Goal: Navigation & Orientation: Find specific page/section

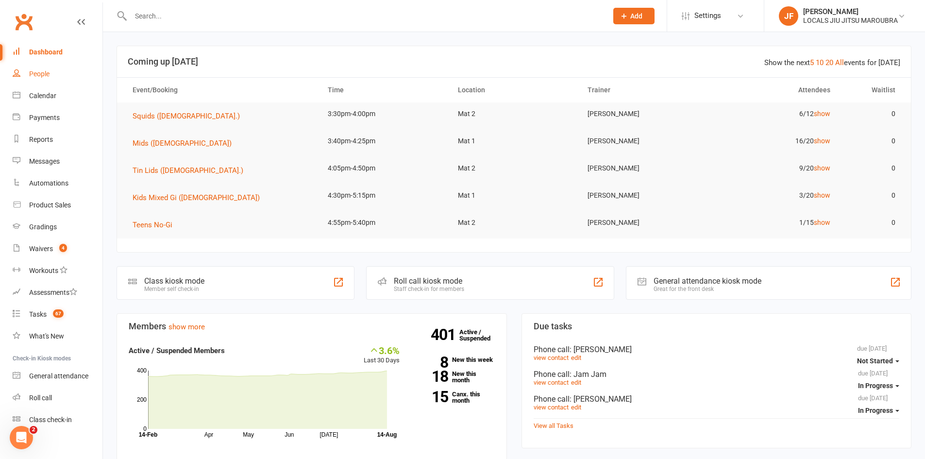
click at [34, 67] on link "People" at bounding box center [58, 74] width 90 height 22
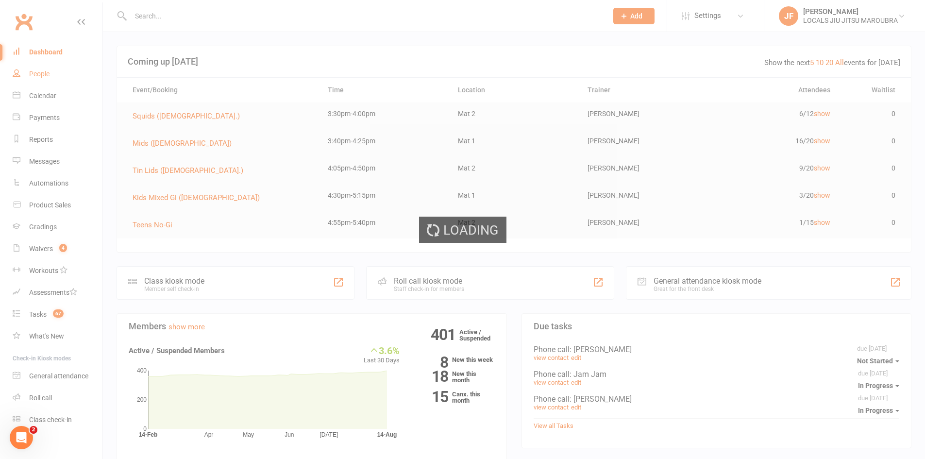
select select "25"
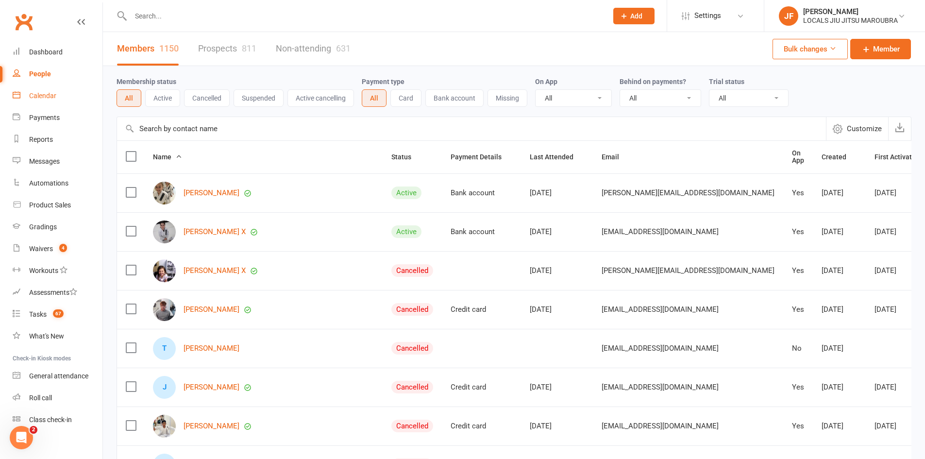
click at [30, 95] on div "Calendar" at bounding box center [42, 96] width 27 height 8
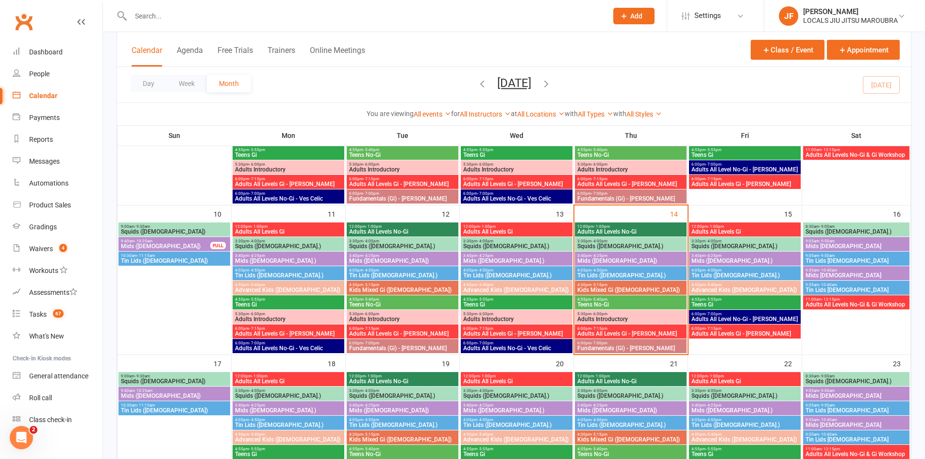
scroll to position [340, 0]
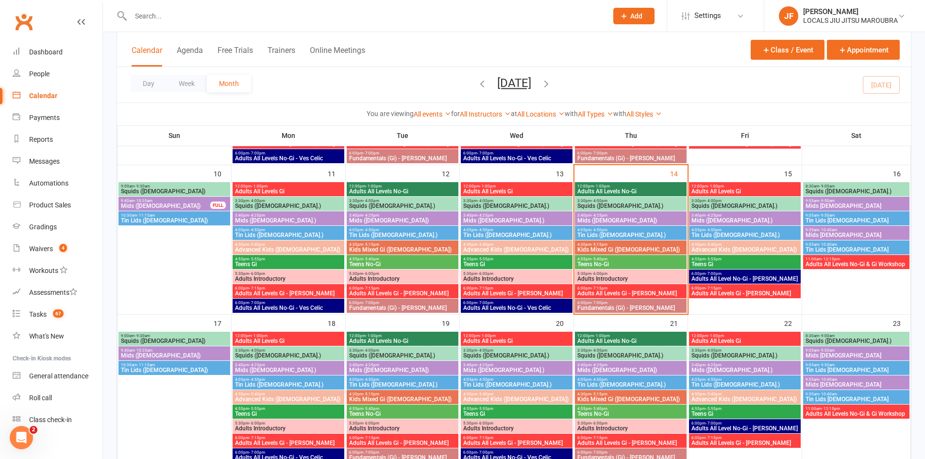
click at [635, 191] on span "Adults All Levels No-Gi" at bounding box center [631, 191] width 108 height 6
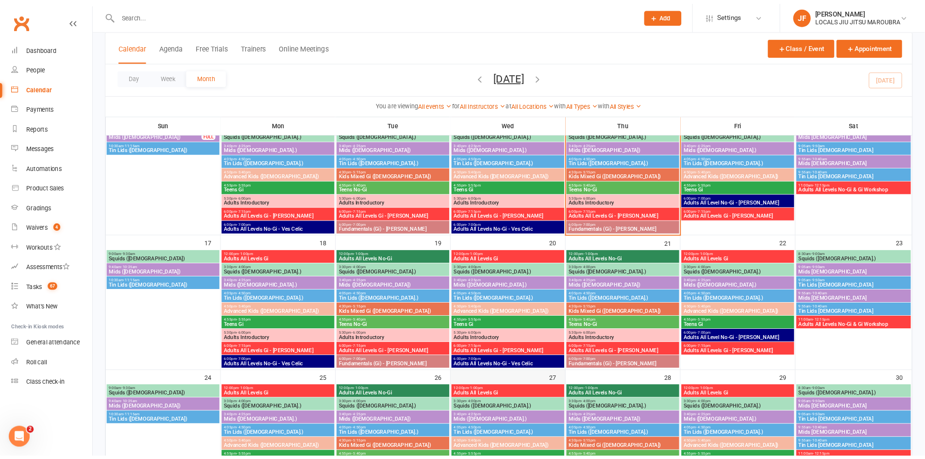
scroll to position [398, 0]
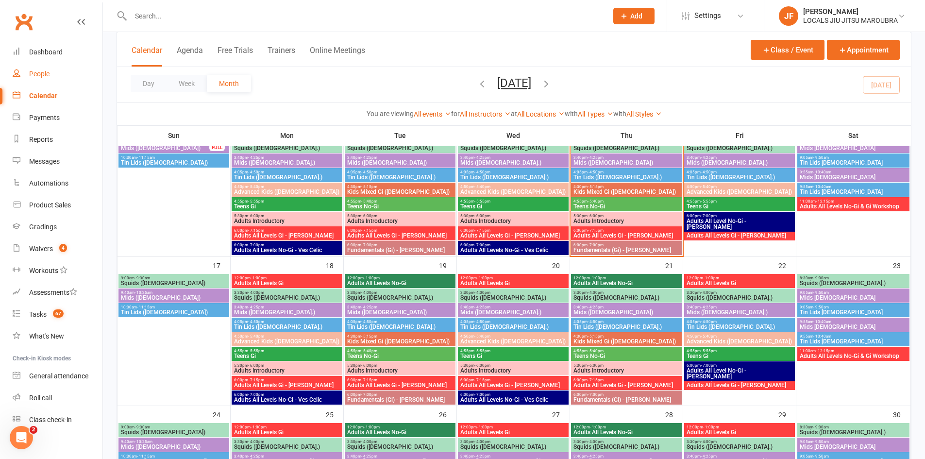
click at [24, 73] on link "People" at bounding box center [58, 74] width 90 height 22
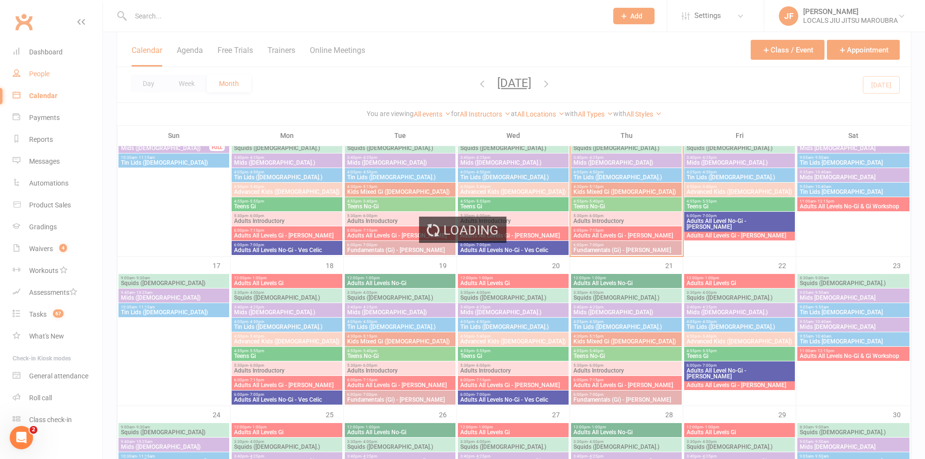
select select "25"
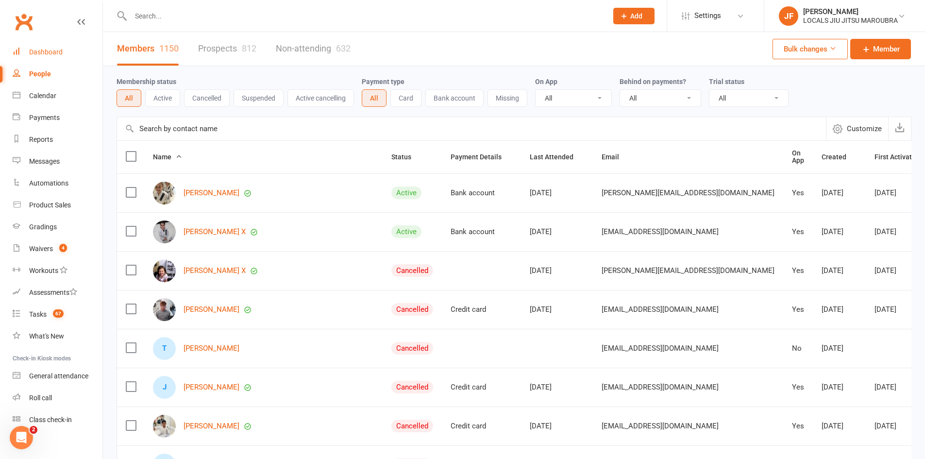
click at [46, 54] on div "Dashboard" at bounding box center [46, 52] width 34 height 8
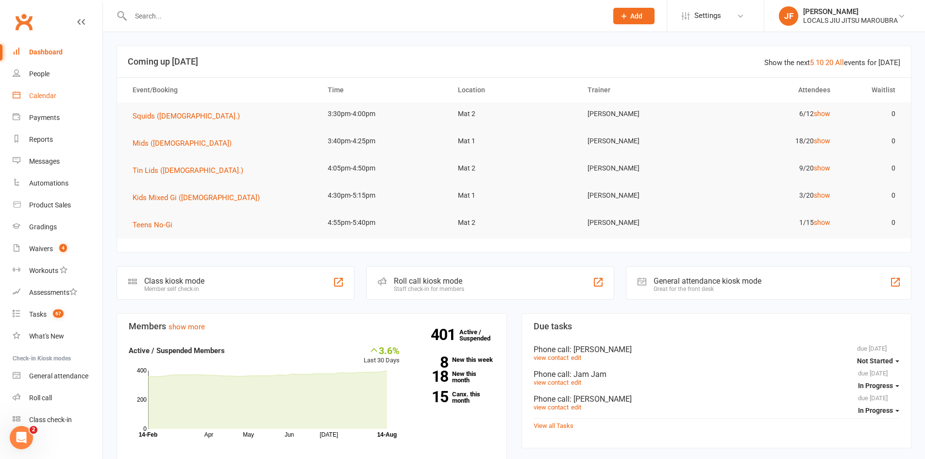
click at [56, 99] on div "Calendar" at bounding box center [42, 96] width 27 height 8
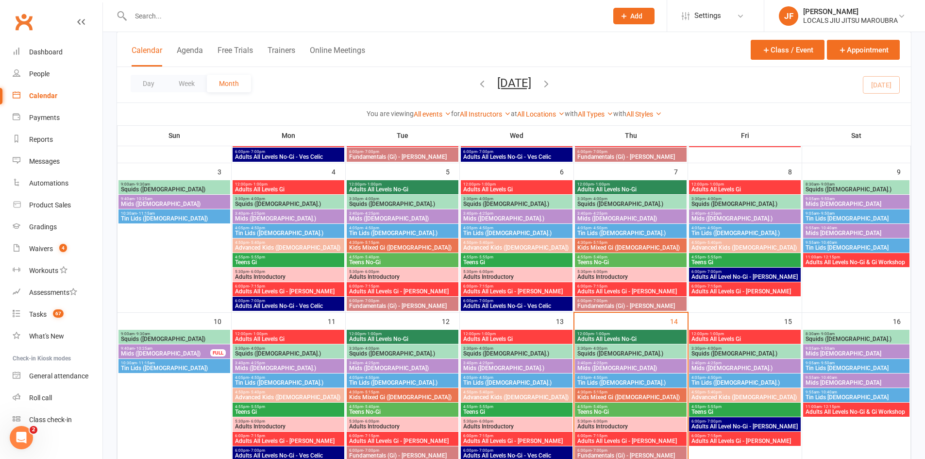
scroll to position [194, 0]
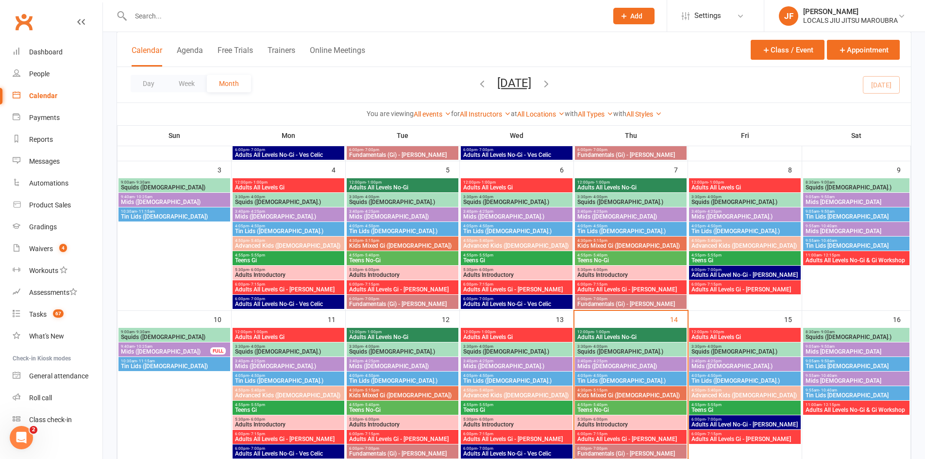
click at [457, 332] on span "12:00pm - 1:00pm" at bounding box center [517, 332] width 108 height 4
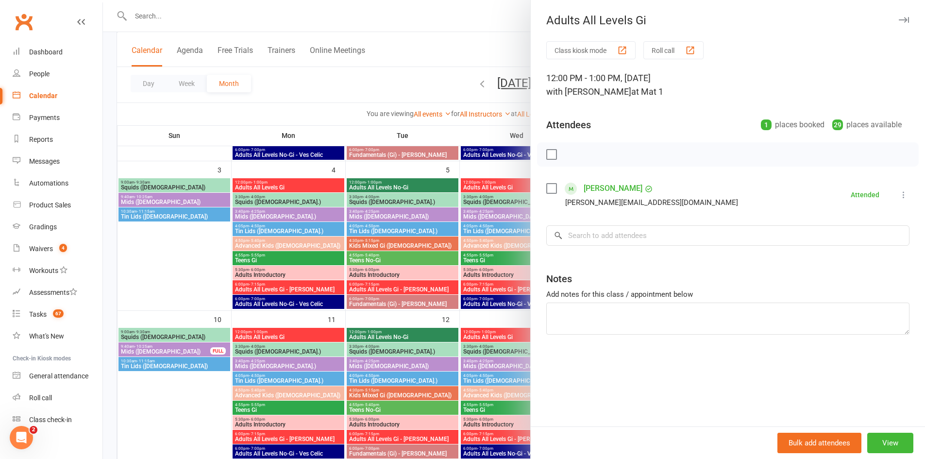
click at [457, 348] on div at bounding box center [514, 229] width 822 height 459
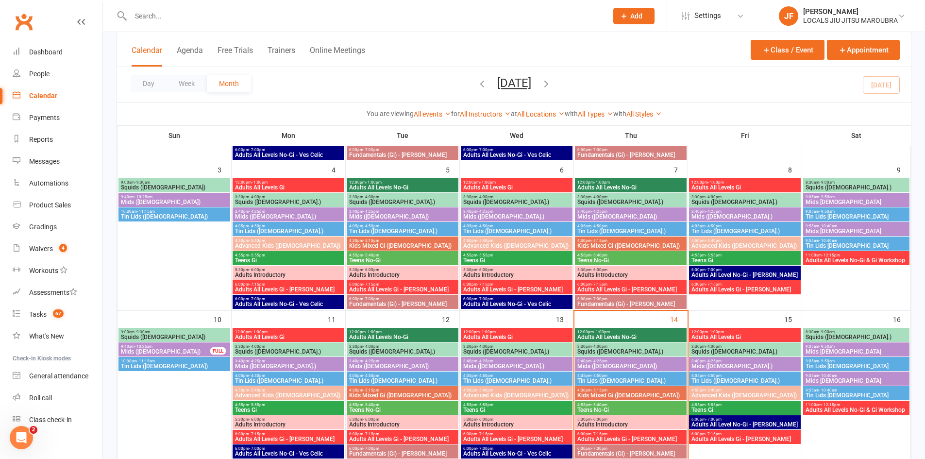
click at [457, 350] on span "Squids ([DEMOGRAPHIC_DATA].)" at bounding box center [517, 352] width 108 height 6
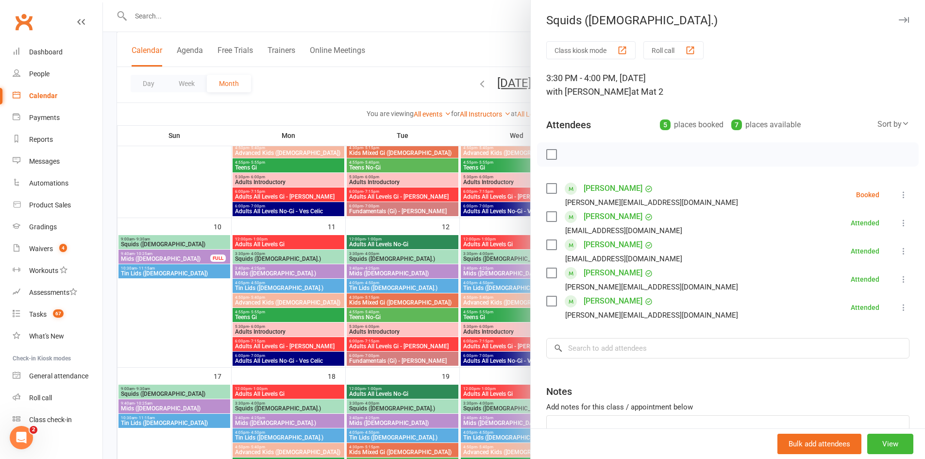
scroll to position [291, 0]
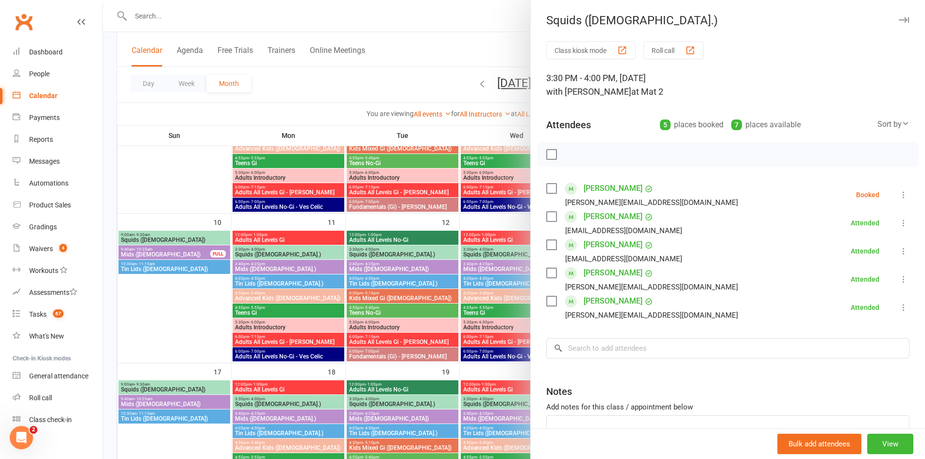
click at [457, 286] on div at bounding box center [514, 229] width 822 height 459
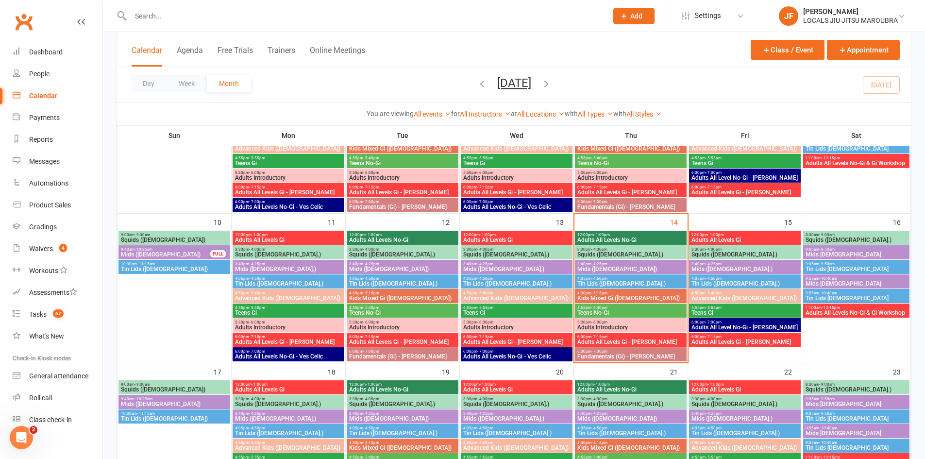
click at [457, 286] on span "Tin Lids ([DEMOGRAPHIC_DATA].)" at bounding box center [517, 284] width 108 height 6
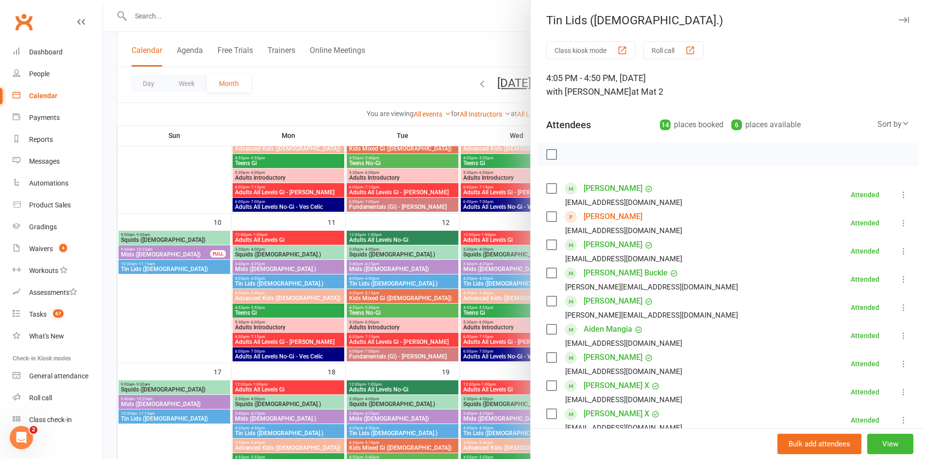
click at [457, 296] on div at bounding box center [514, 229] width 822 height 459
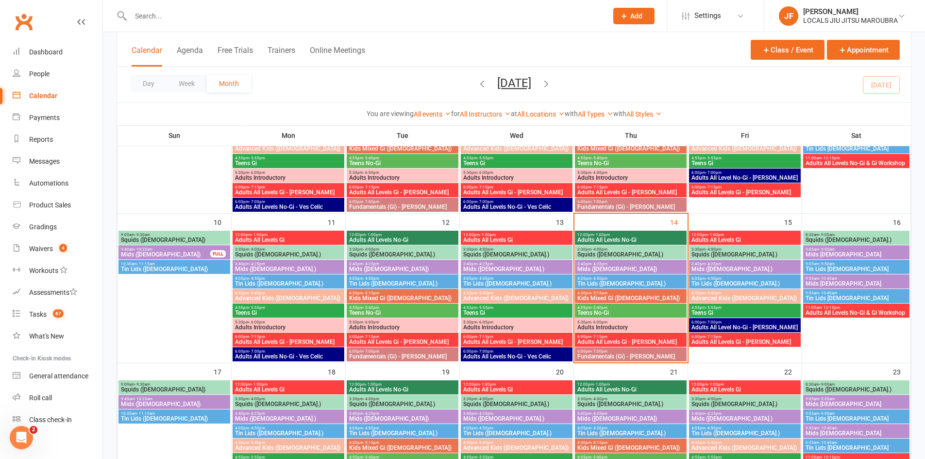
click at [457, 296] on span "Advanced Kids ([DEMOGRAPHIC_DATA])" at bounding box center [517, 298] width 108 height 6
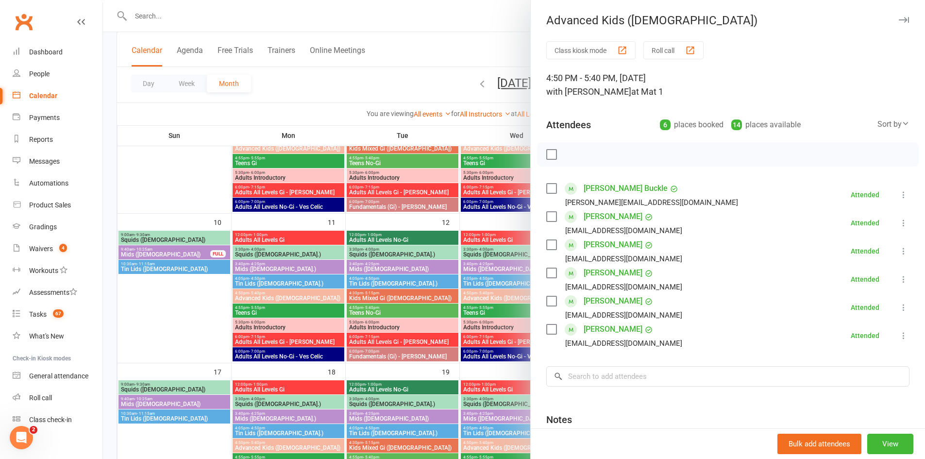
click at [457, 340] on div at bounding box center [514, 229] width 822 height 459
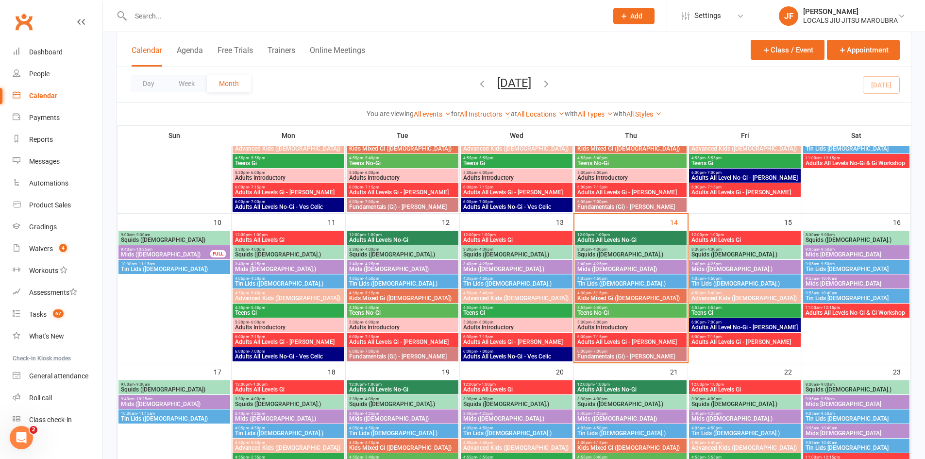
click at [457, 239] on span "Adults All Levels No-Gi" at bounding box center [631, 240] width 108 height 6
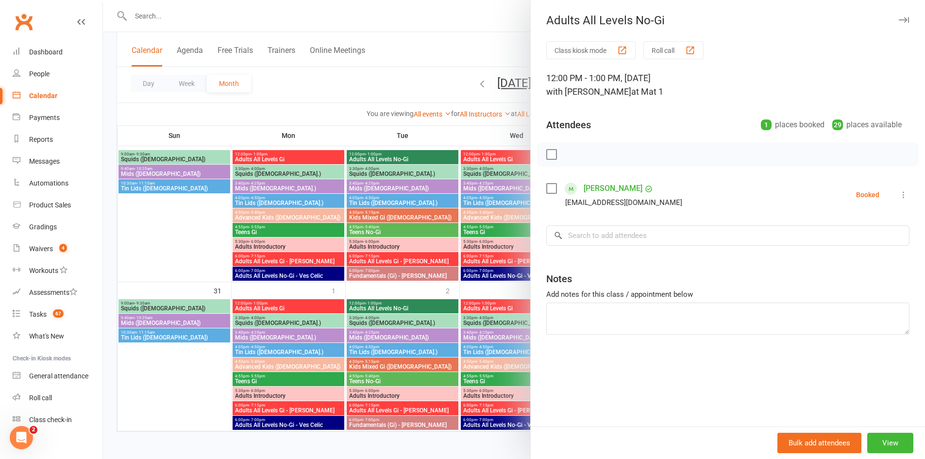
scroll to position [671, 0]
click at [457, 331] on div at bounding box center [514, 229] width 822 height 459
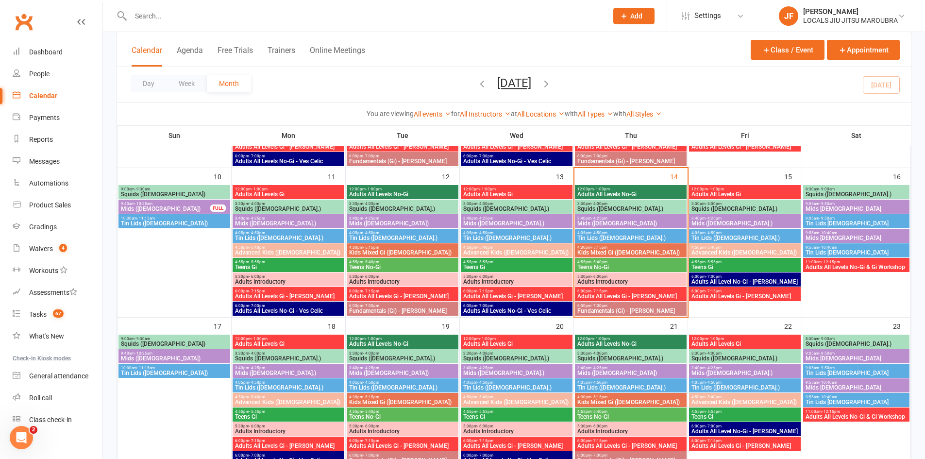
scroll to position [331, 0]
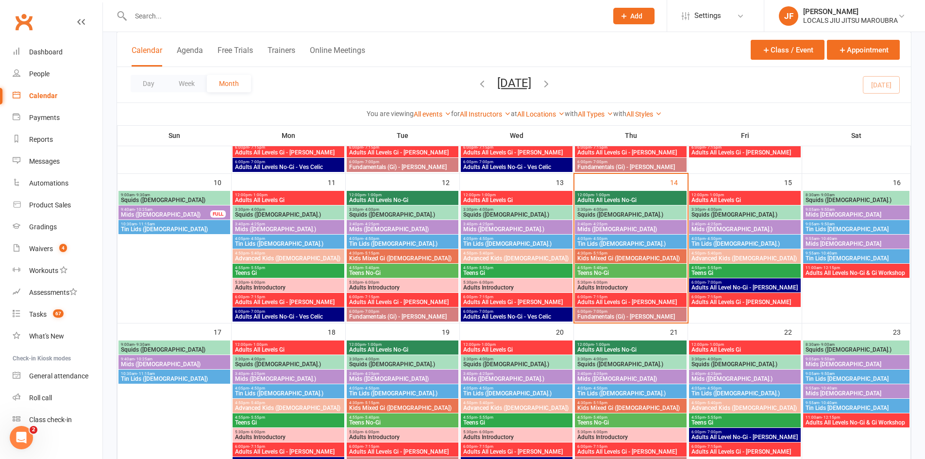
click at [457, 222] on span "- 4:25pm" at bounding box center [599, 224] width 16 height 4
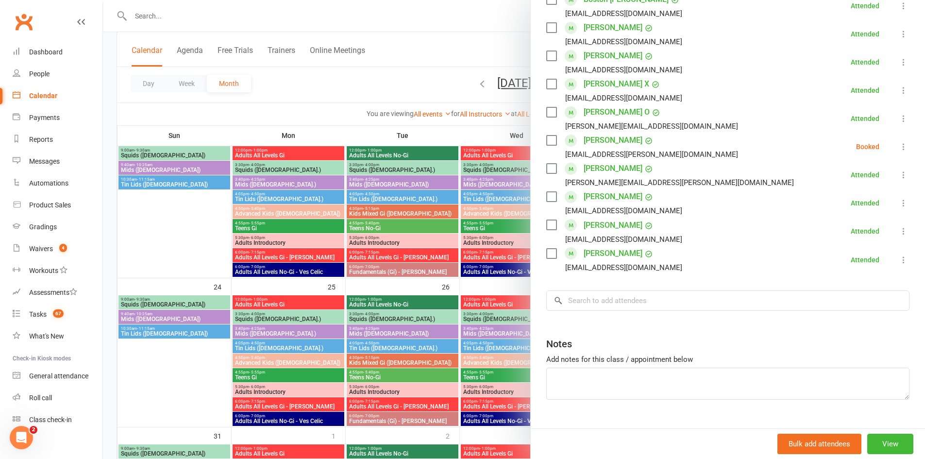
scroll to position [434, 0]
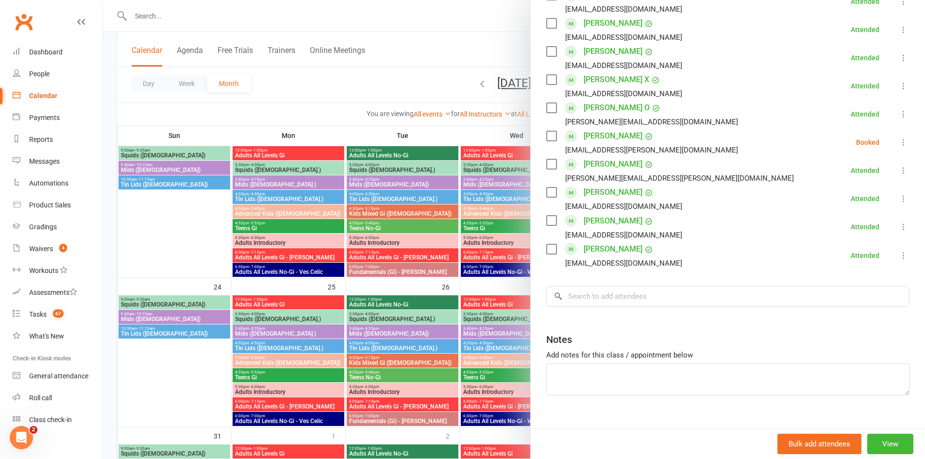
click at [409, 328] on div at bounding box center [514, 229] width 822 height 459
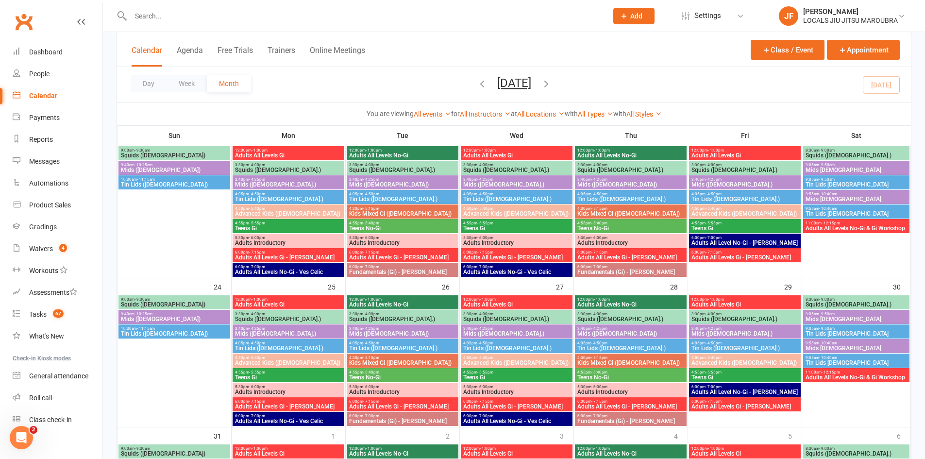
click at [409, 328] on span "3:40pm - 4:25pm" at bounding box center [403, 328] width 108 height 4
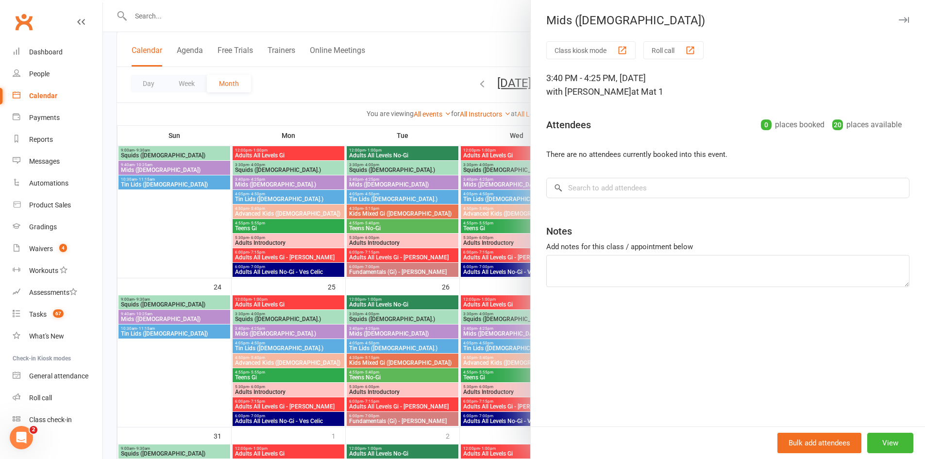
click at [390, 266] on div at bounding box center [514, 229] width 822 height 459
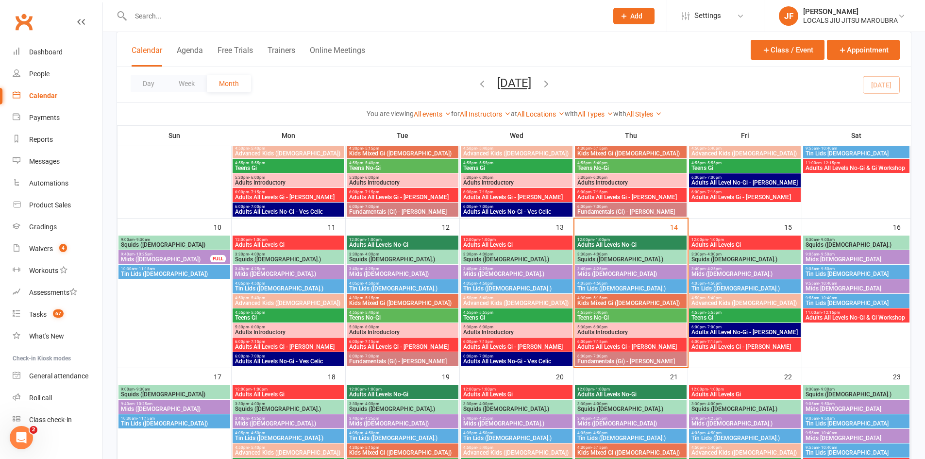
scroll to position [283, 0]
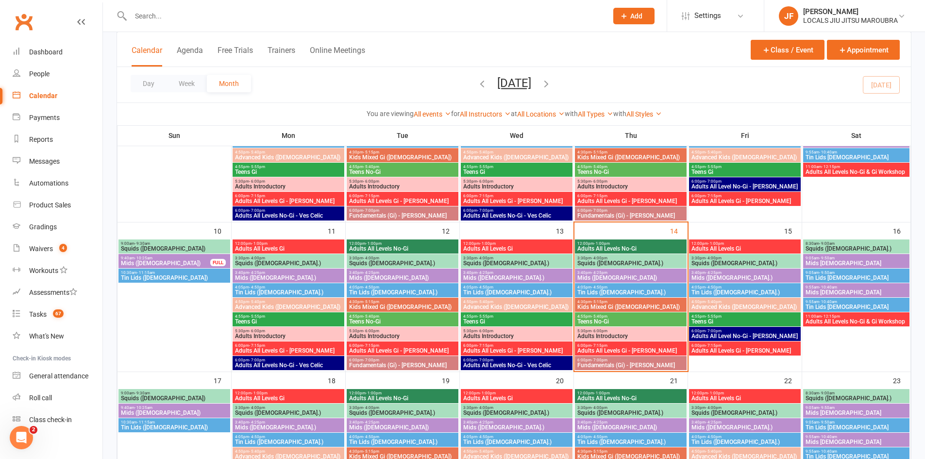
click at [457, 279] on span "Mids ([DEMOGRAPHIC_DATA])" at bounding box center [631, 278] width 108 height 6
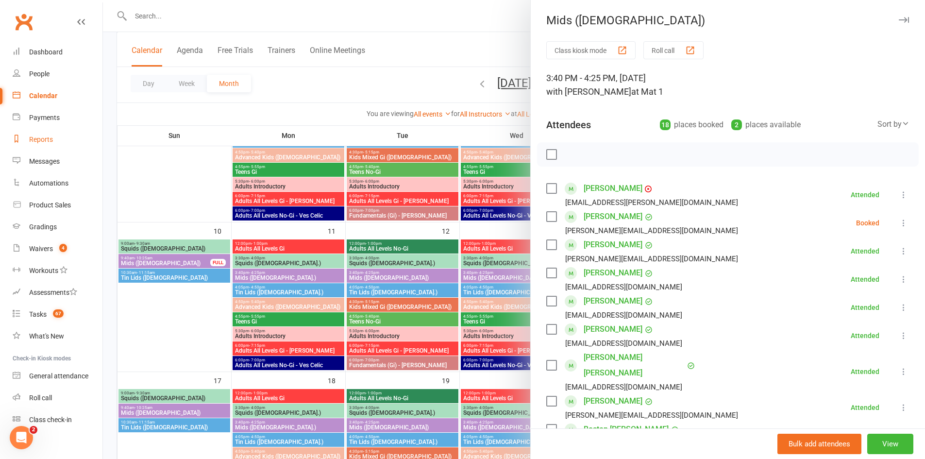
click at [53, 148] on link "Reports" at bounding box center [58, 140] width 90 height 22
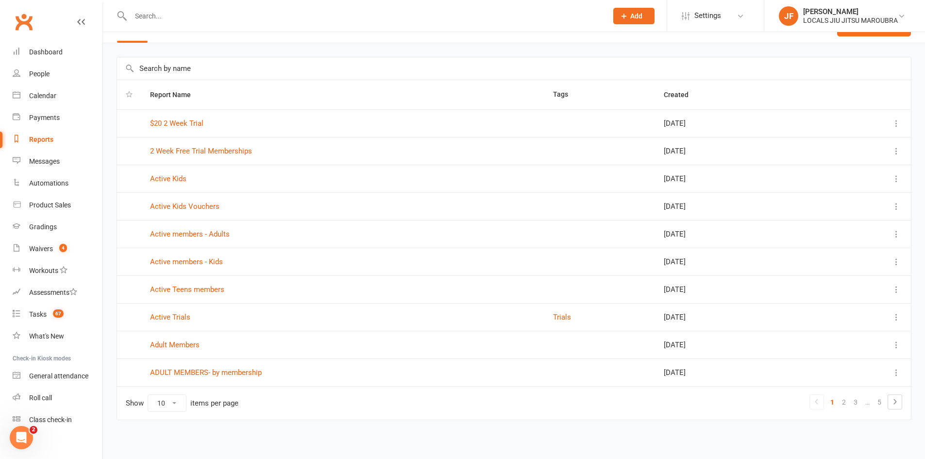
scroll to position [25, 0]
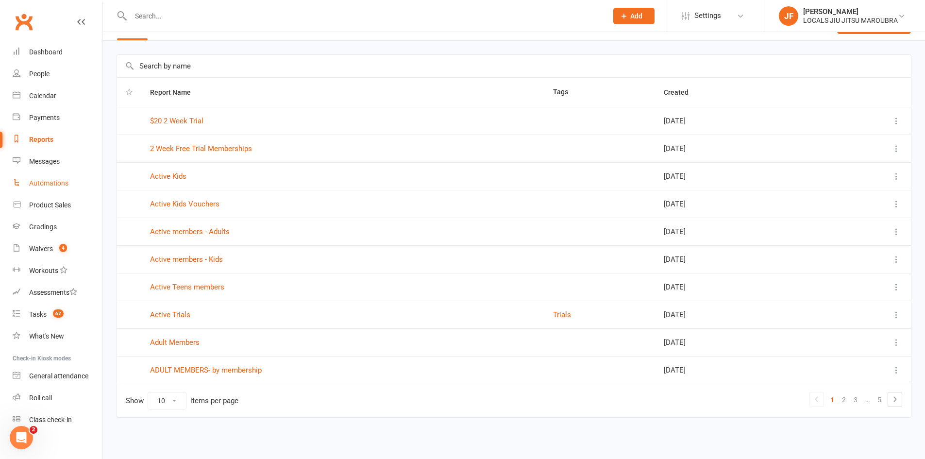
click at [51, 178] on link "Automations" at bounding box center [58, 183] width 90 height 22
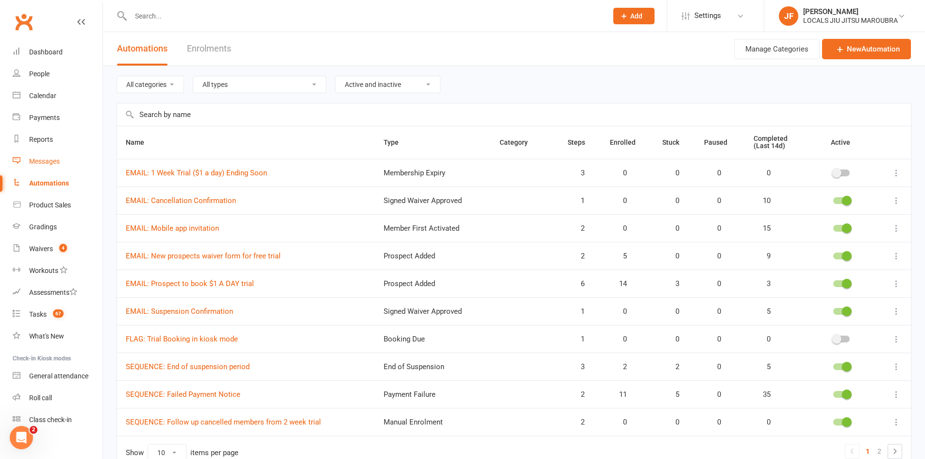
click at [49, 161] on div "Messages" at bounding box center [44, 161] width 31 height 8
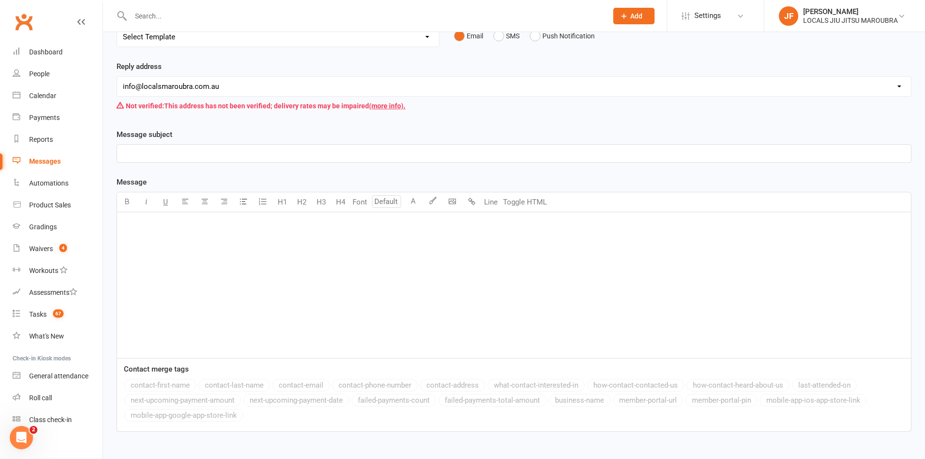
scroll to position [146, 0]
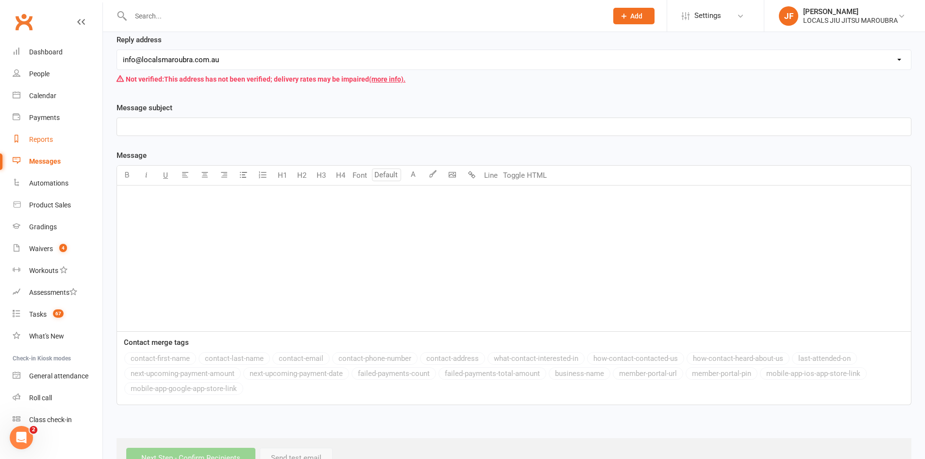
click at [53, 136] on link "Reports" at bounding box center [58, 140] width 90 height 22
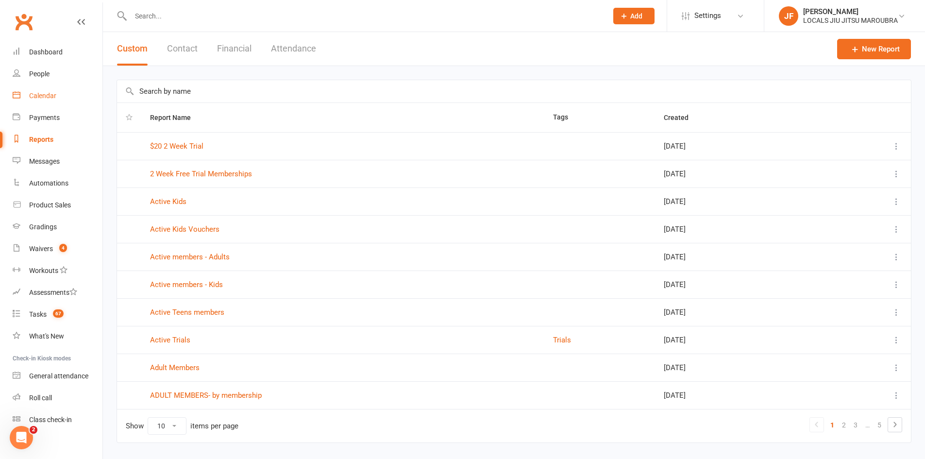
click at [45, 92] on div "Calendar" at bounding box center [42, 96] width 27 height 8
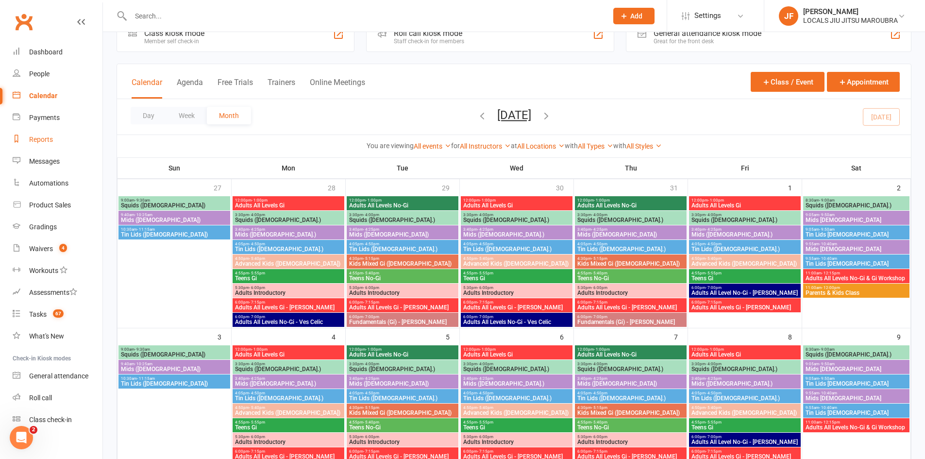
scroll to position [49, 0]
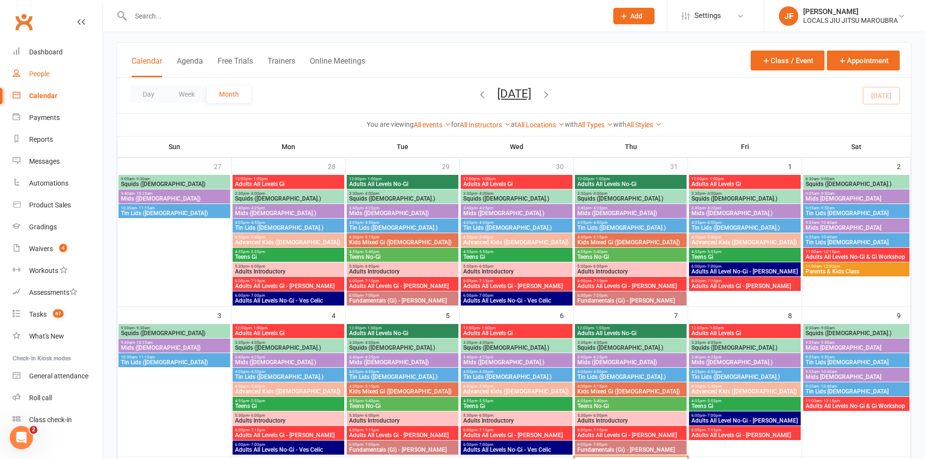
click at [45, 79] on link "People" at bounding box center [58, 74] width 90 height 22
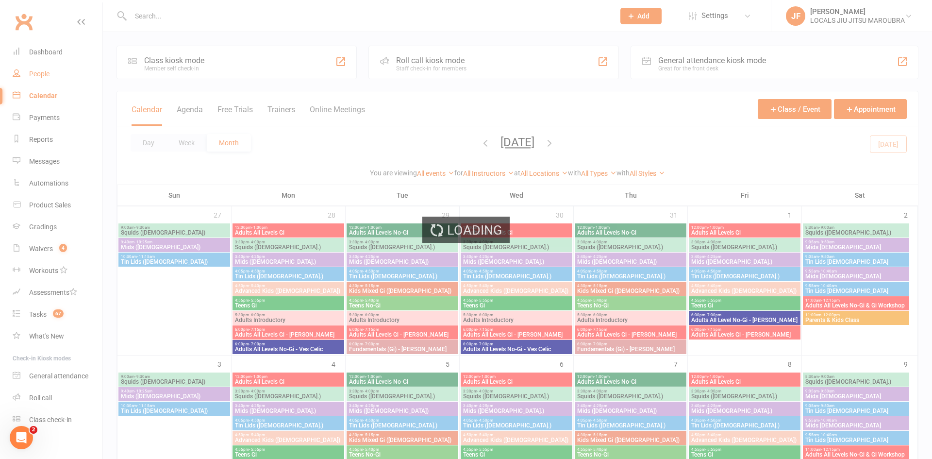
select select "25"
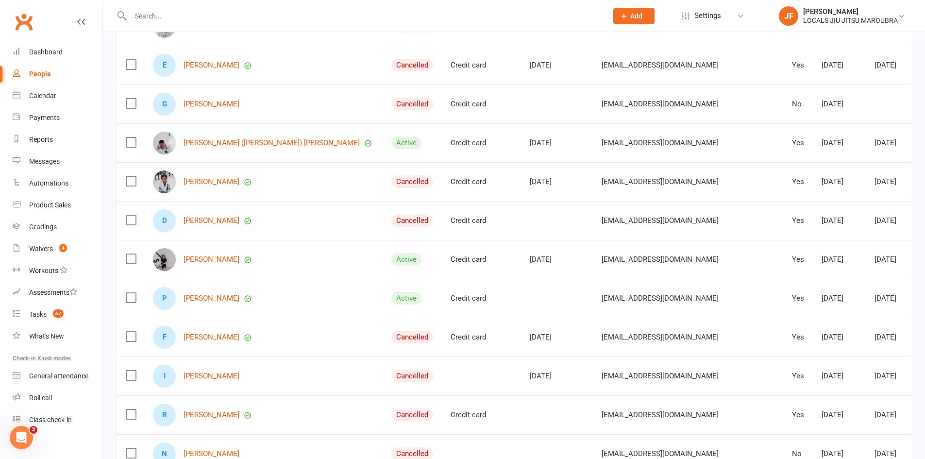
scroll to position [534, 0]
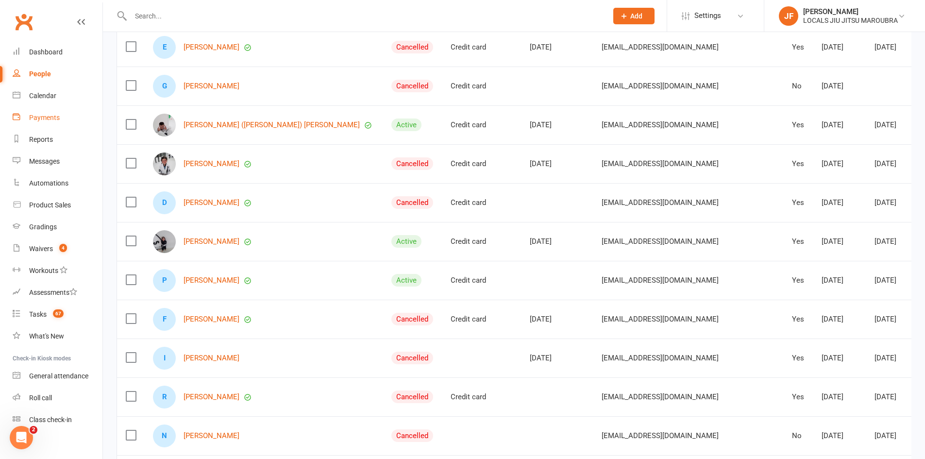
click at [34, 122] on link "Payments" at bounding box center [58, 118] width 90 height 22
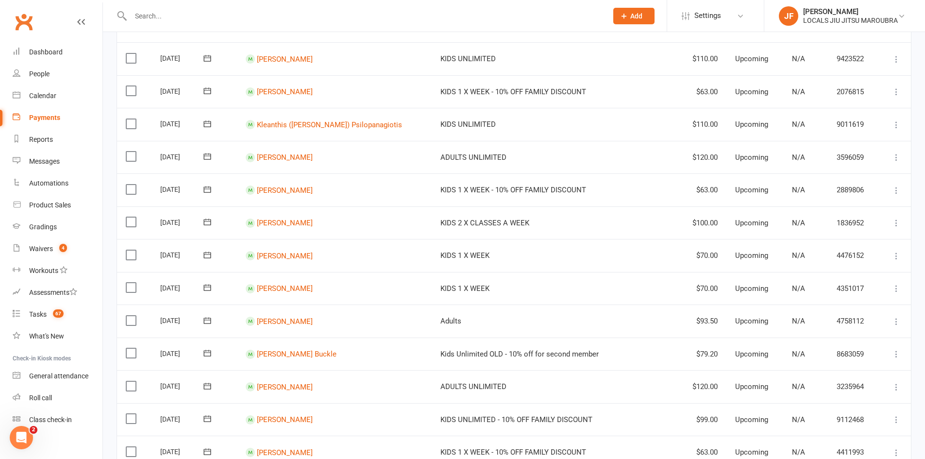
scroll to position [243, 0]
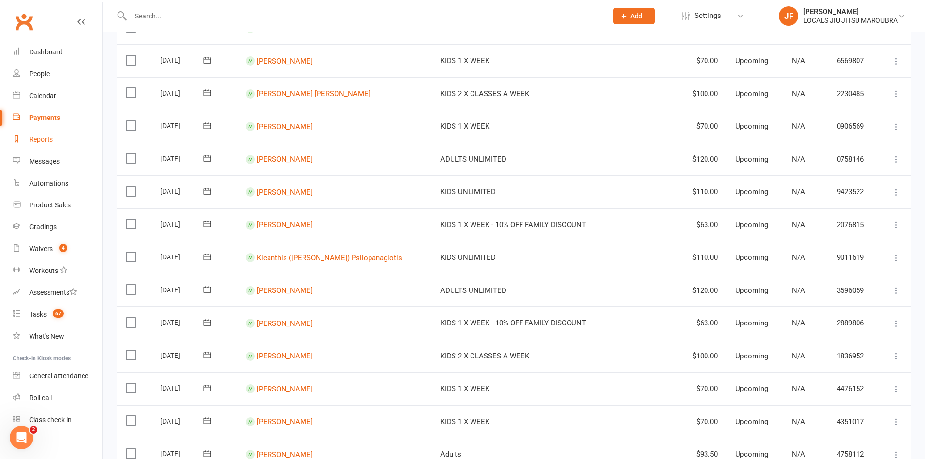
click at [47, 137] on div "Reports" at bounding box center [41, 139] width 24 height 8
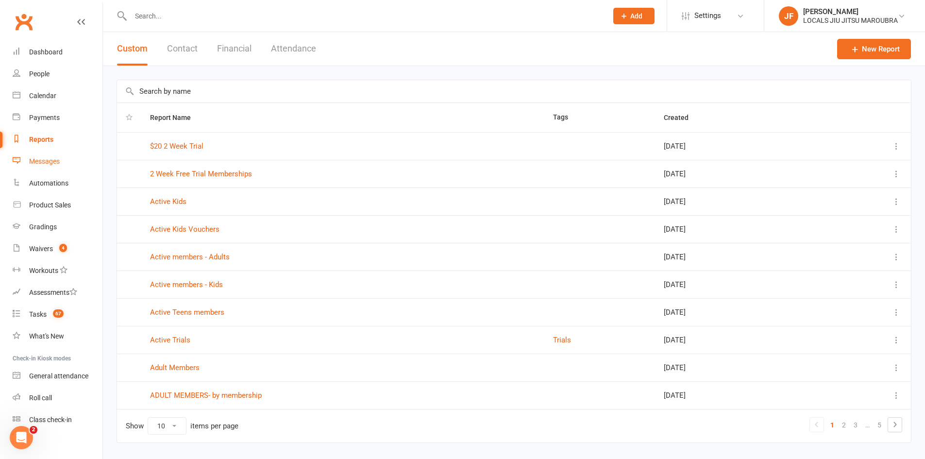
click at [44, 166] on link "Messages" at bounding box center [58, 162] width 90 height 22
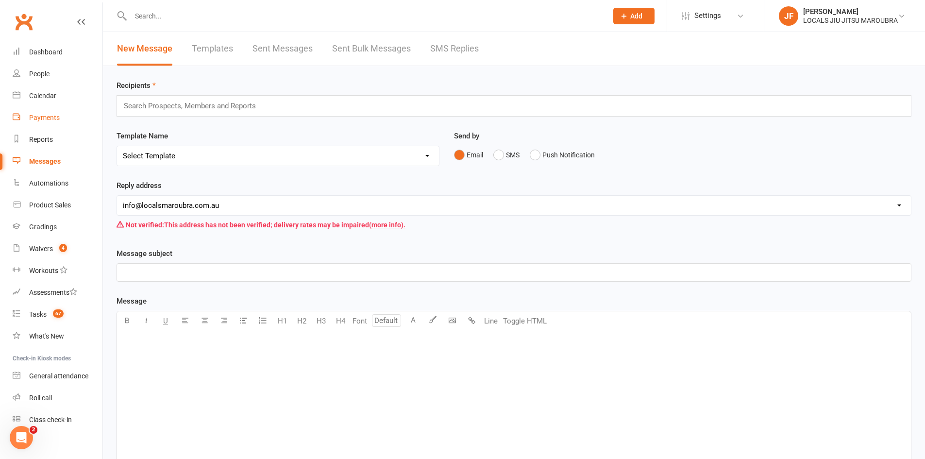
click at [41, 124] on link "Payments" at bounding box center [58, 118] width 90 height 22
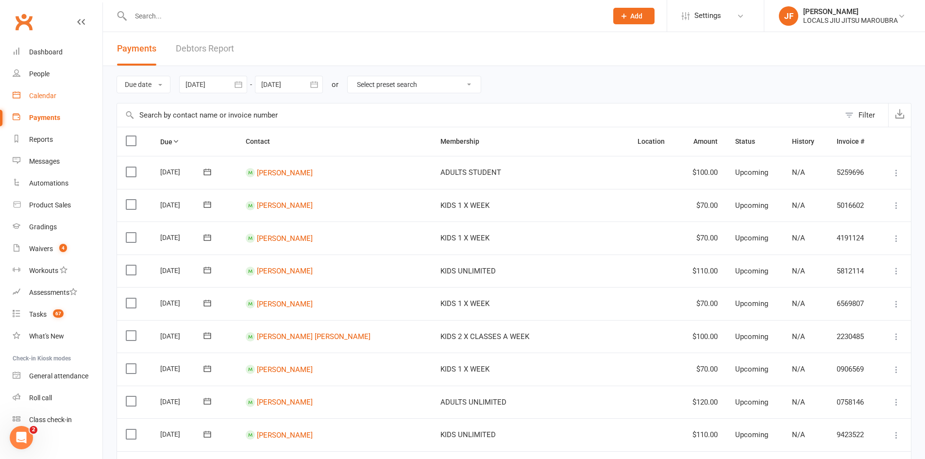
click at [33, 98] on div "Calendar" at bounding box center [42, 96] width 27 height 8
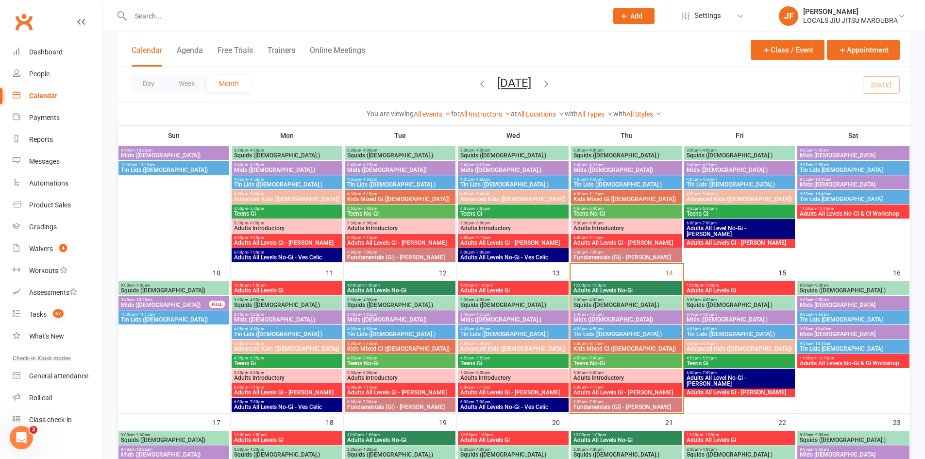
scroll to position [243, 0]
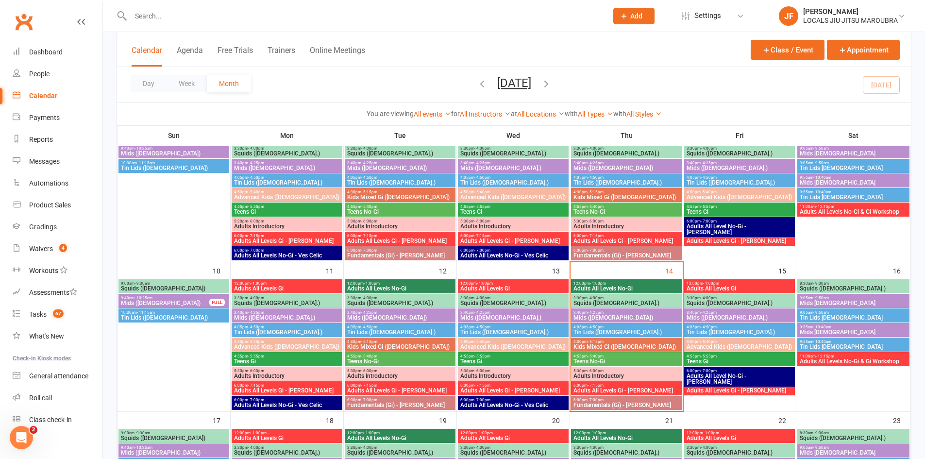
click at [457, 386] on span "6:00pm - 7:15pm" at bounding box center [626, 385] width 107 height 4
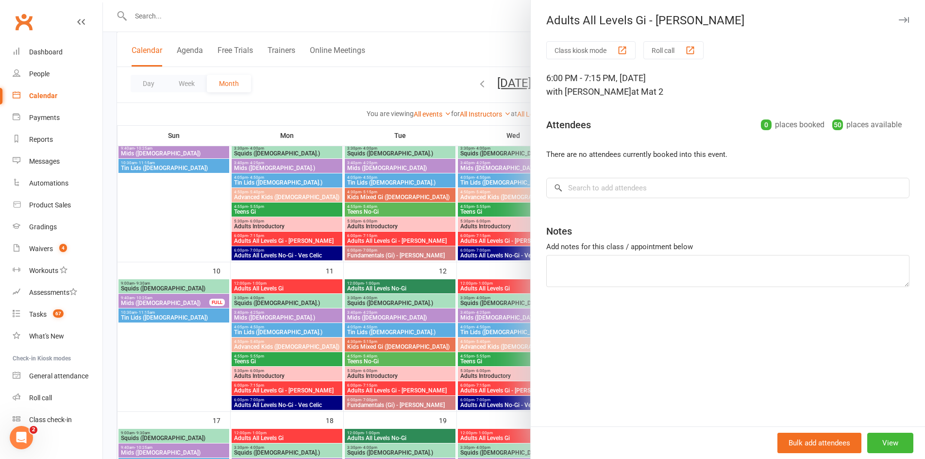
click at [457, 351] on div at bounding box center [514, 229] width 822 height 459
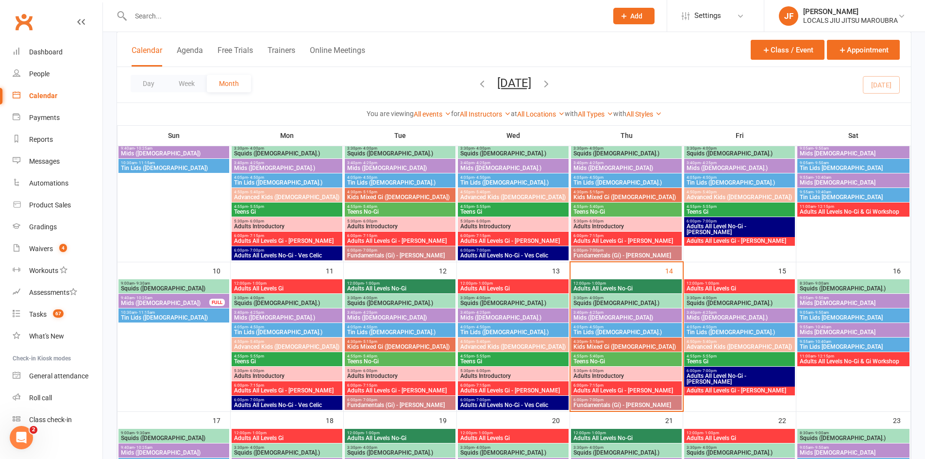
click at [457, 329] on span "Tin Lids ([DEMOGRAPHIC_DATA].)" at bounding box center [513, 332] width 107 height 6
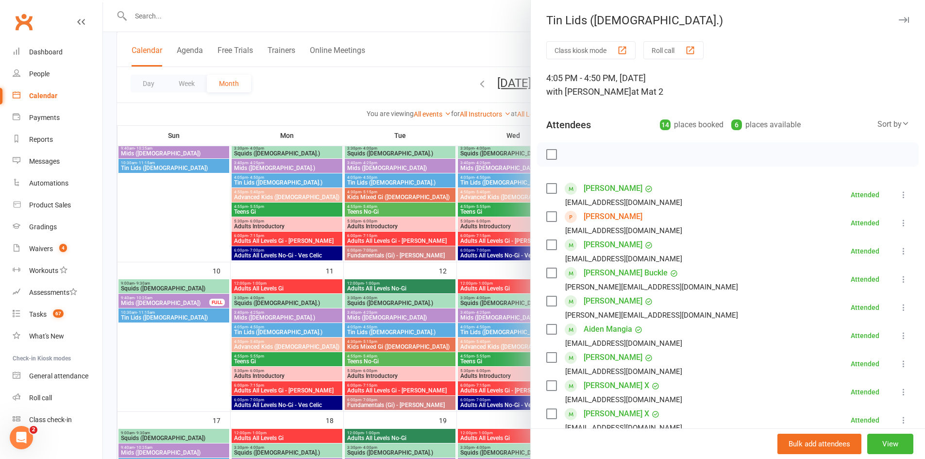
click at [457, 329] on div at bounding box center [514, 229] width 822 height 459
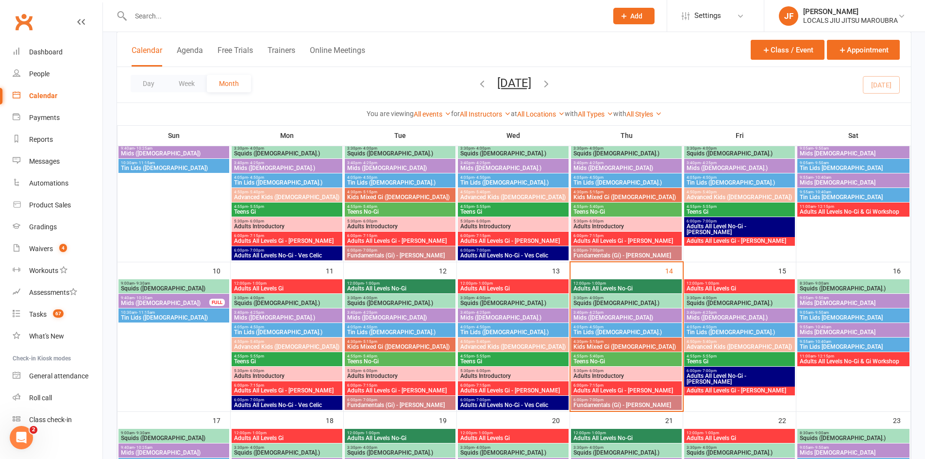
click at [457, 329] on span "Tin Lids ([DEMOGRAPHIC_DATA].)" at bounding box center [513, 332] width 107 height 6
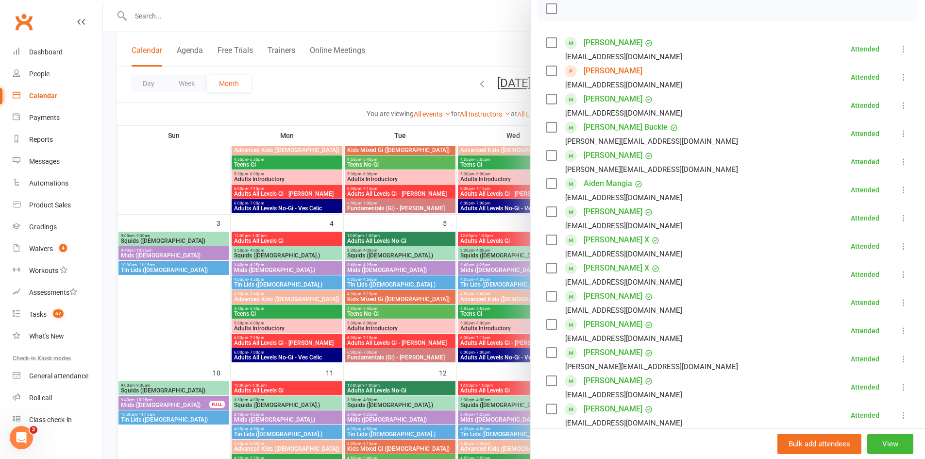
scroll to position [146, 0]
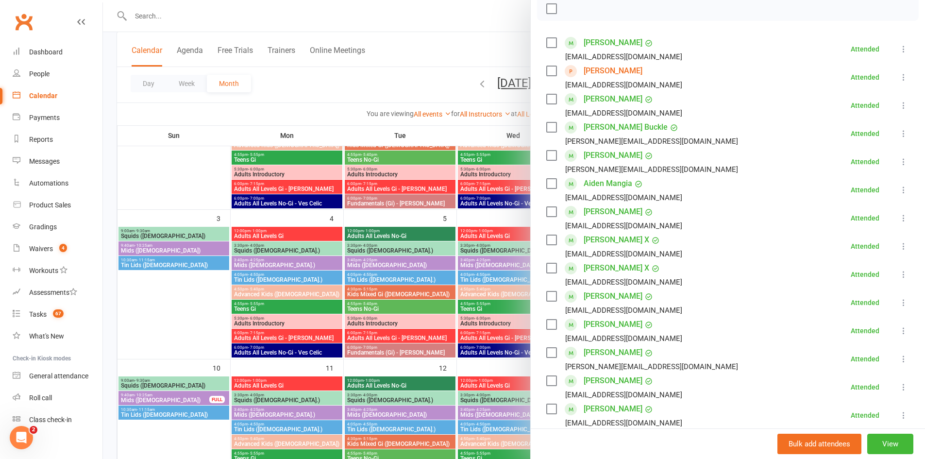
click at [457, 207] on div at bounding box center [514, 229] width 822 height 459
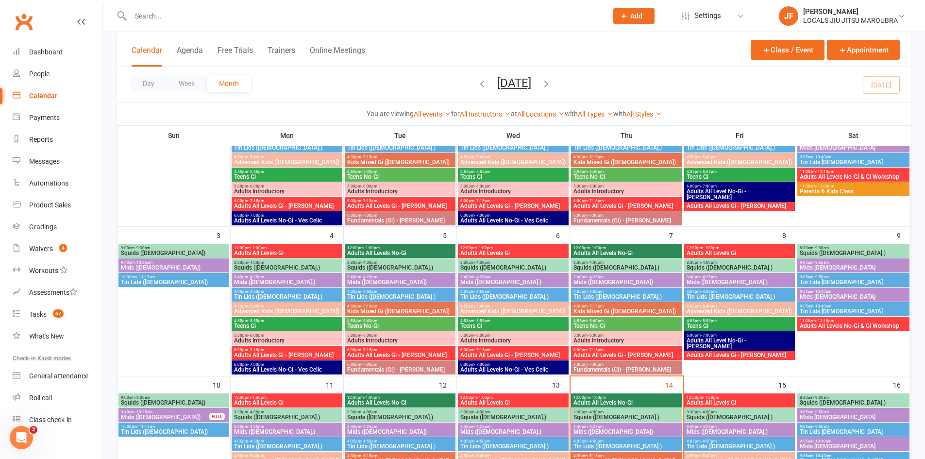
scroll to position [194, 0]
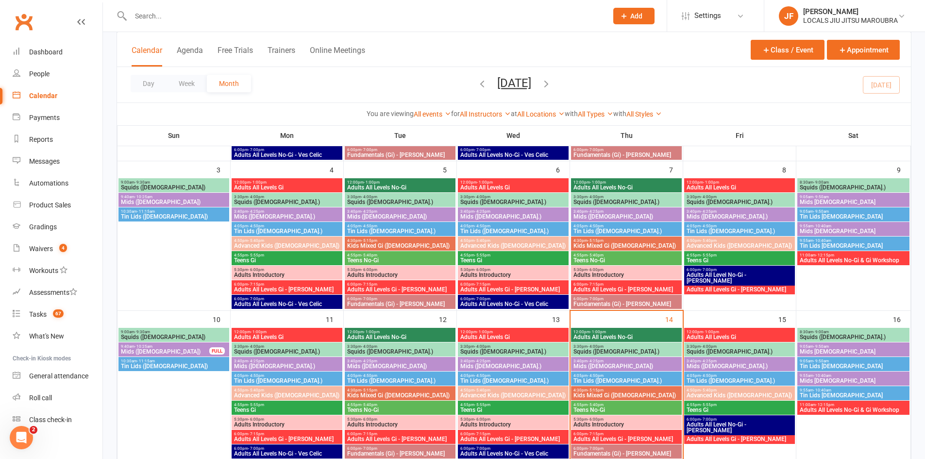
click at [457, 330] on span "12:00pm - 1:00pm" at bounding box center [513, 332] width 107 height 4
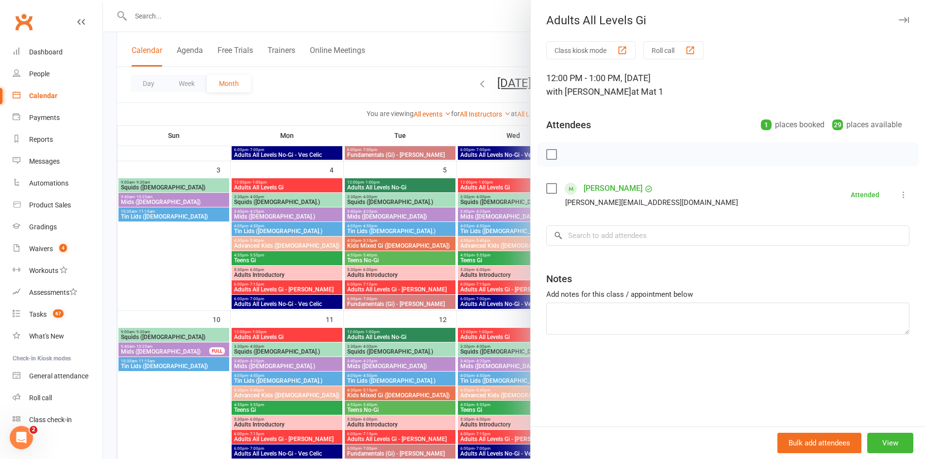
click at [280, 214] on div at bounding box center [514, 229] width 822 height 459
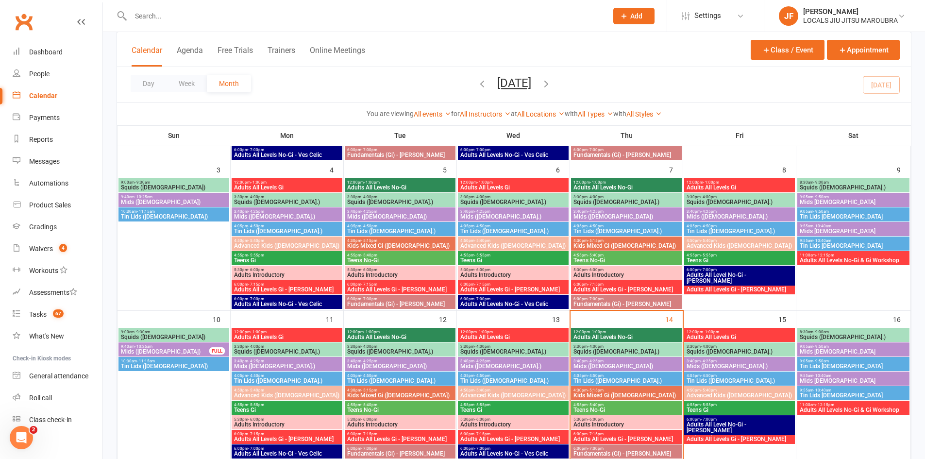
click at [280, 219] on span "Mids ([DEMOGRAPHIC_DATA].)" at bounding box center [287, 217] width 107 height 6
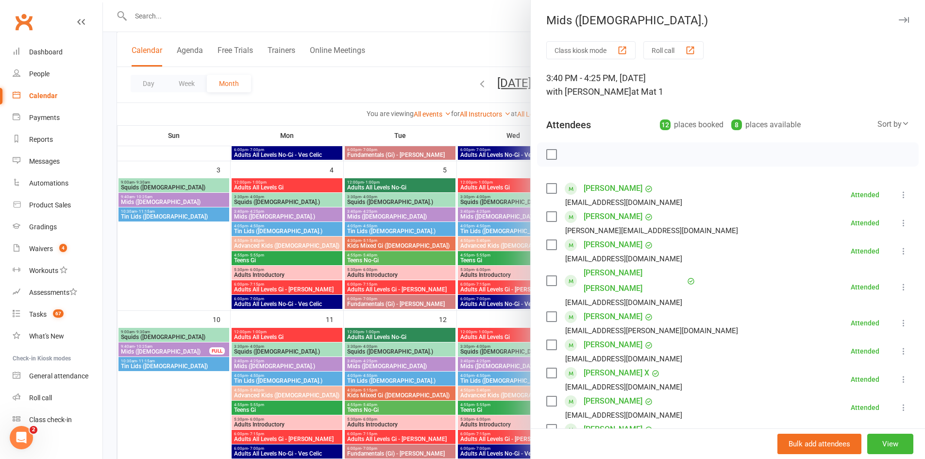
click at [420, 249] on div at bounding box center [514, 229] width 822 height 459
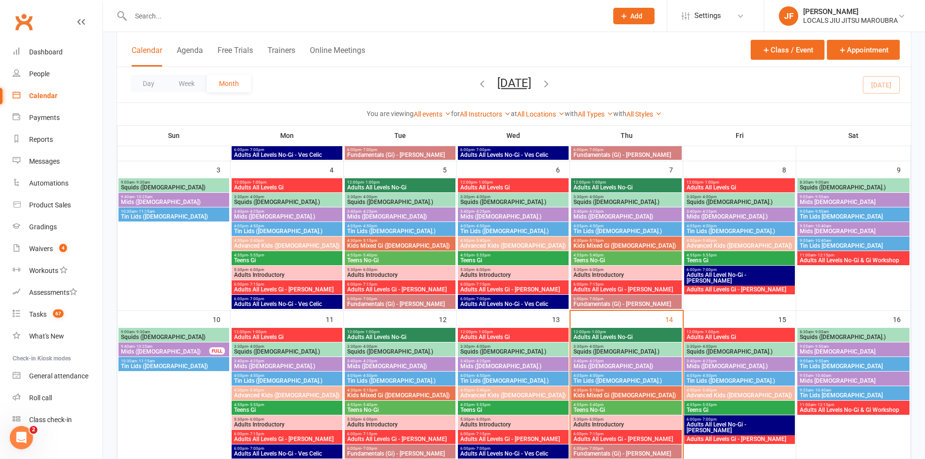
click at [419, 249] on div "4:30pm - 5:15pm Kids Mixed Gi ([DEMOGRAPHIC_DATA])" at bounding box center [400, 243] width 111 height 14
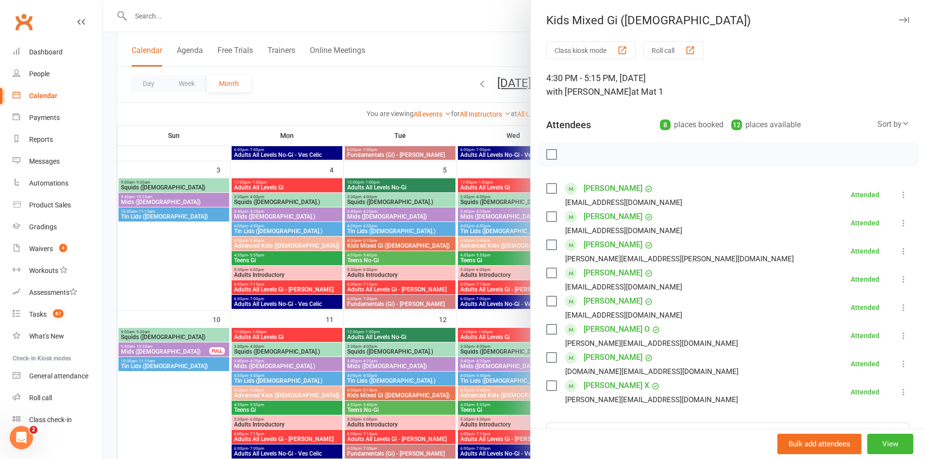
click at [416, 236] on div at bounding box center [514, 229] width 822 height 459
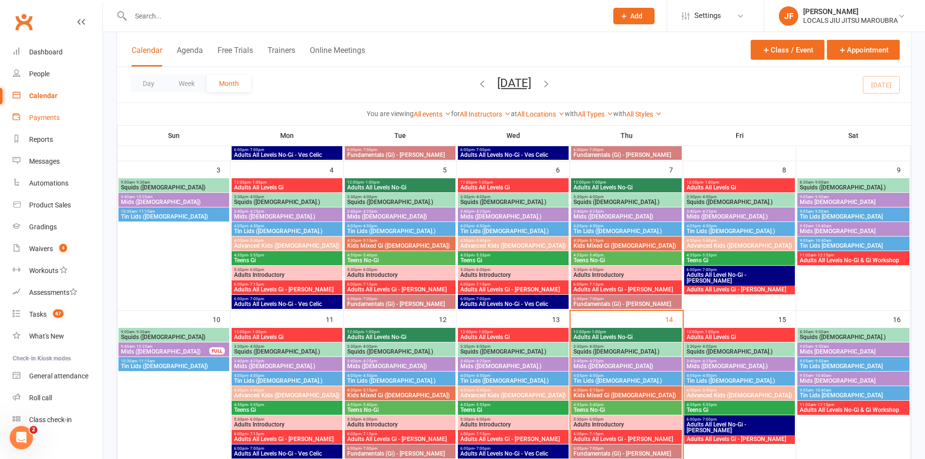
click at [60, 122] on link "Payments" at bounding box center [58, 118] width 90 height 22
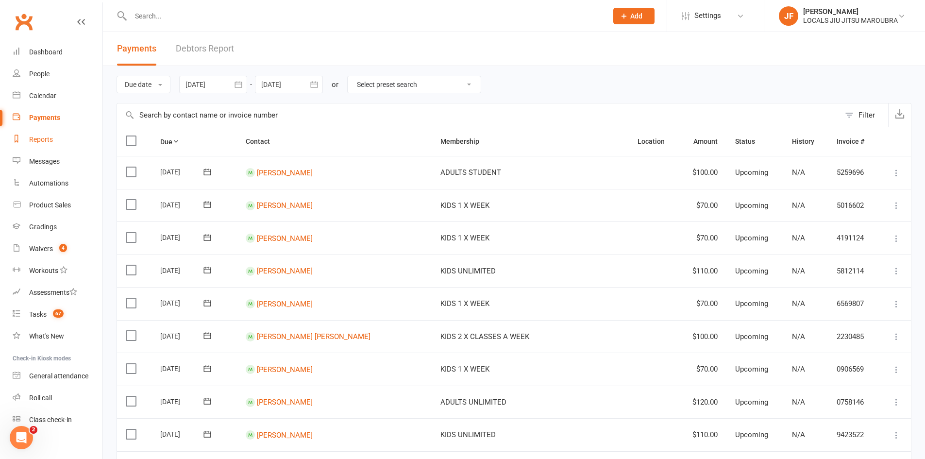
click at [77, 131] on link "Reports" at bounding box center [58, 140] width 90 height 22
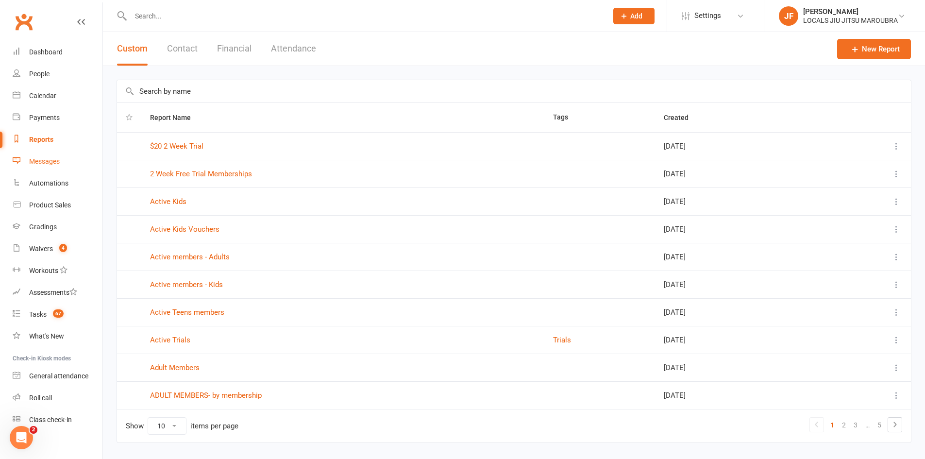
click at [64, 165] on link "Messages" at bounding box center [58, 162] width 90 height 22
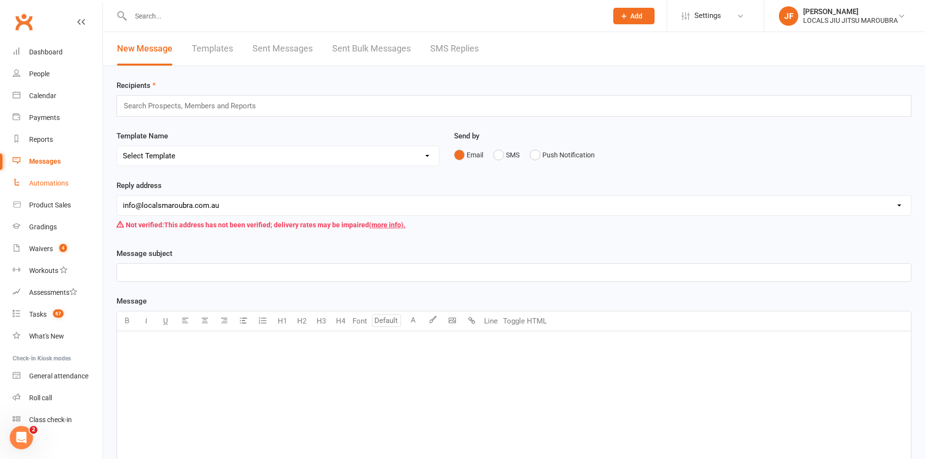
click at [69, 191] on link "Automations" at bounding box center [58, 183] width 90 height 22
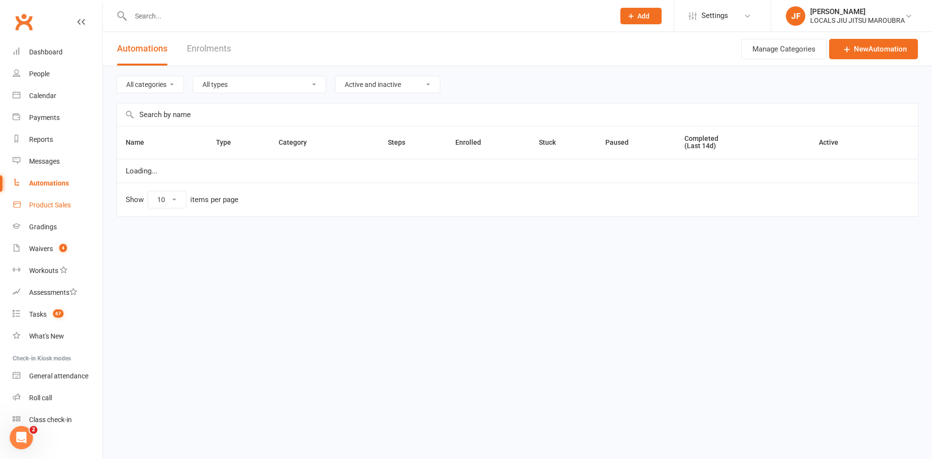
click at [80, 206] on link "Product Sales" at bounding box center [58, 205] width 90 height 22
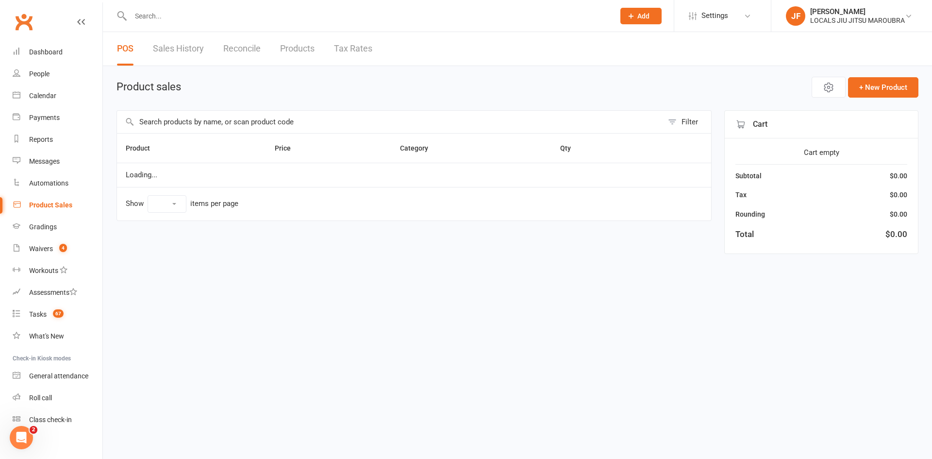
select select "10"
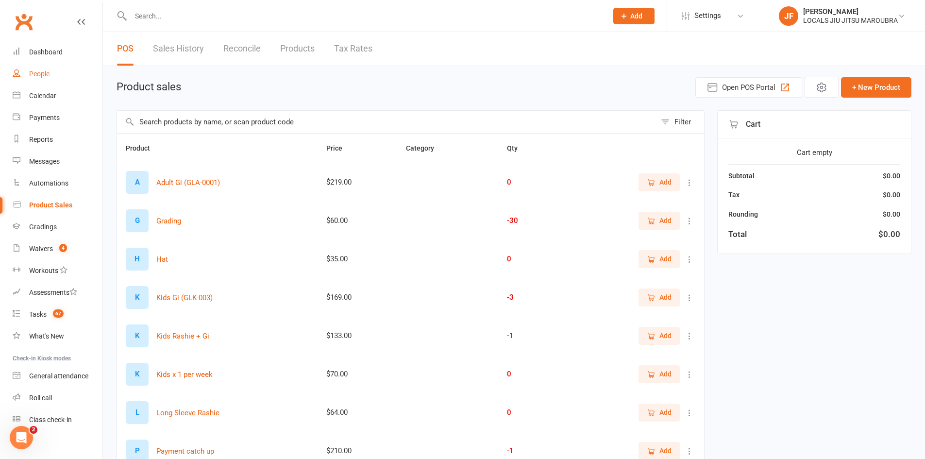
click at [53, 72] on link "People" at bounding box center [58, 74] width 90 height 22
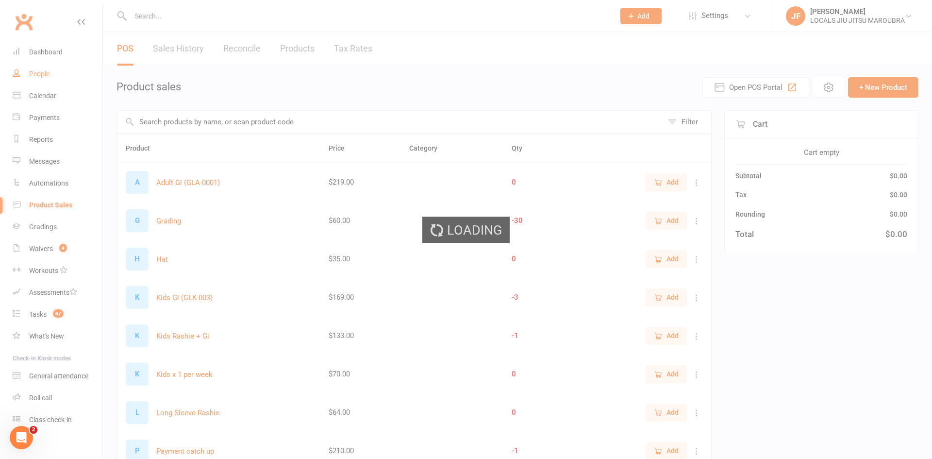
select select "25"
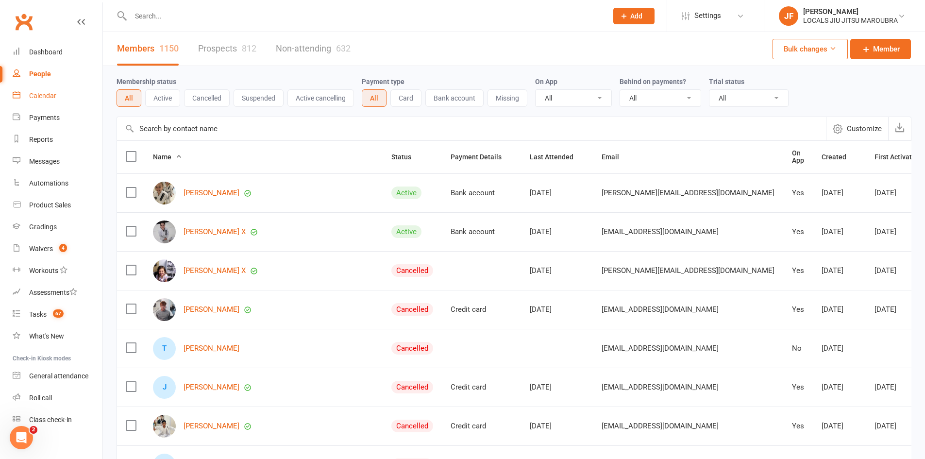
click at [31, 98] on div "Calendar" at bounding box center [42, 96] width 27 height 8
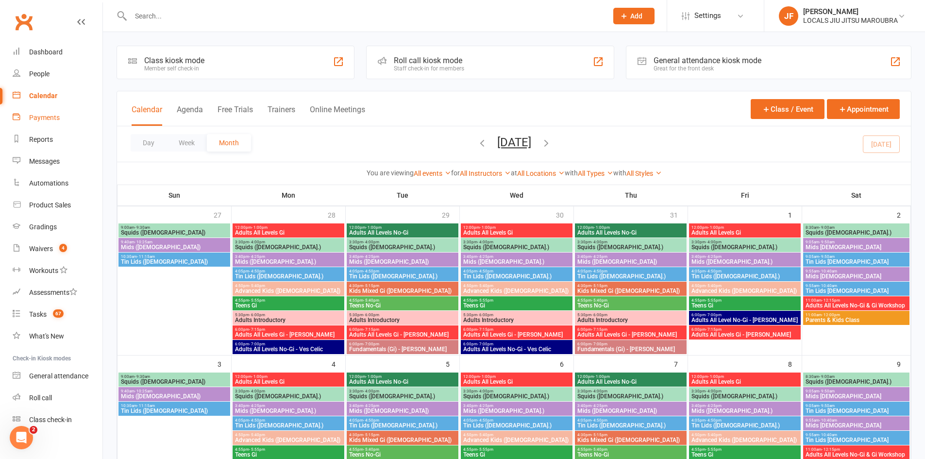
click at [32, 123] on link "Payments" at bounding box center [58, 118] width 90 height 22
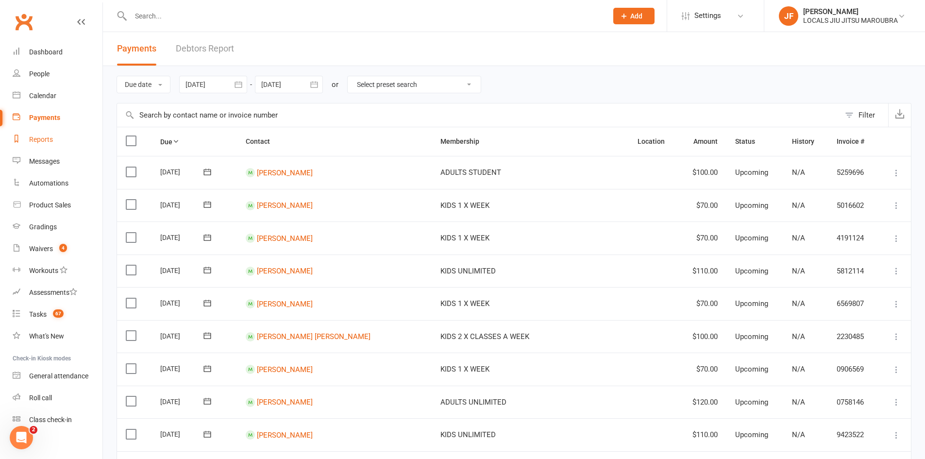
click at [34, 137] on div "Reports" at bounding box center [41, 139] width 24 height 8
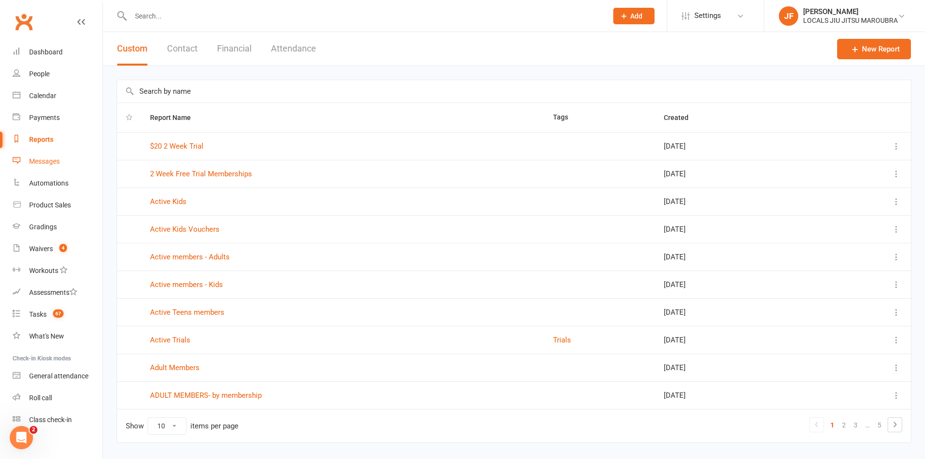
click at [34, 157] on div "Messages" at bounding box center [44, 161] width 31 height 8
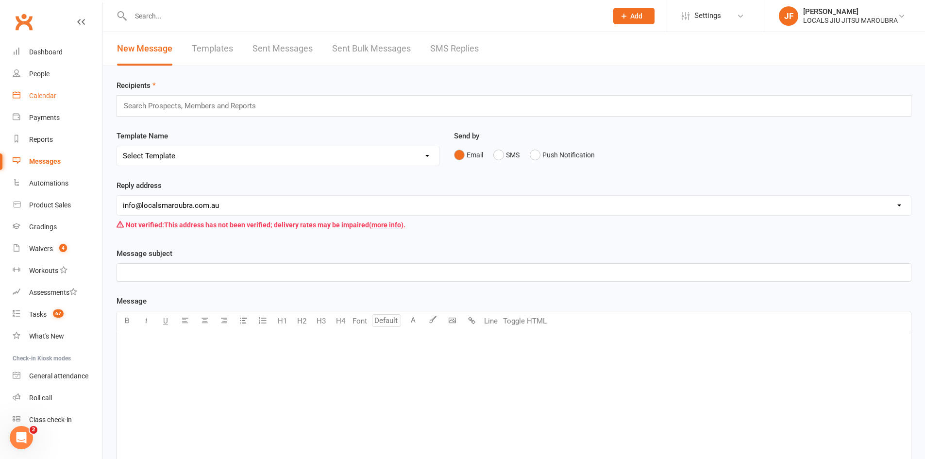
click at [30, 96] on div "Calendar" at bounding box center [42, 96] width 27 height 8
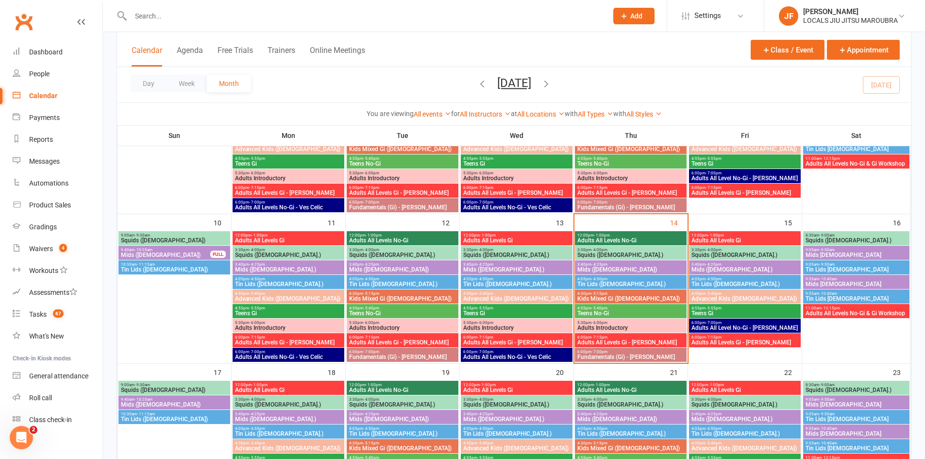
scroll to position [291, 0]
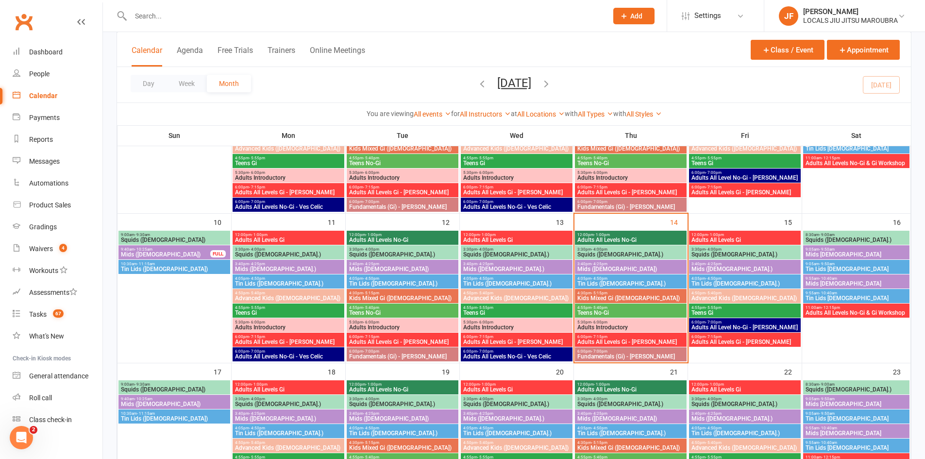
click at [457, 327] on span "Adults Introductory" at bounding box center [631, 327] width 108 height 6
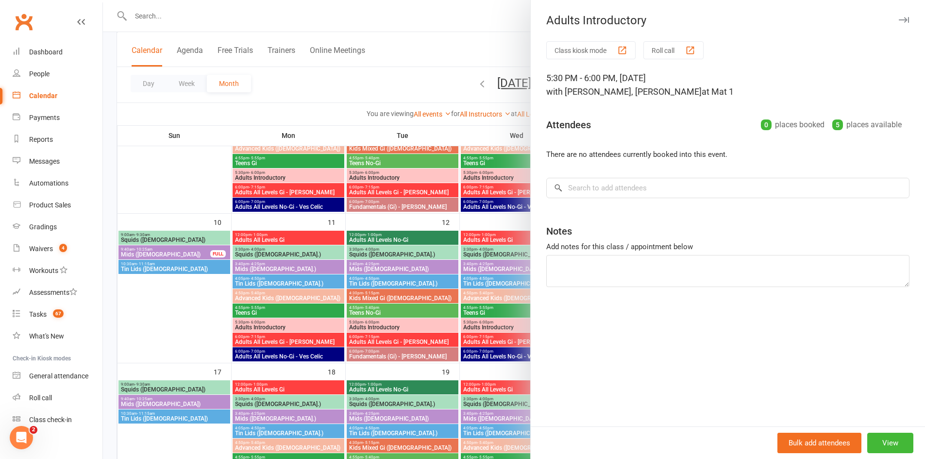
click at [457, 326] on div at bounding box center [514, 229] width 822 height 459
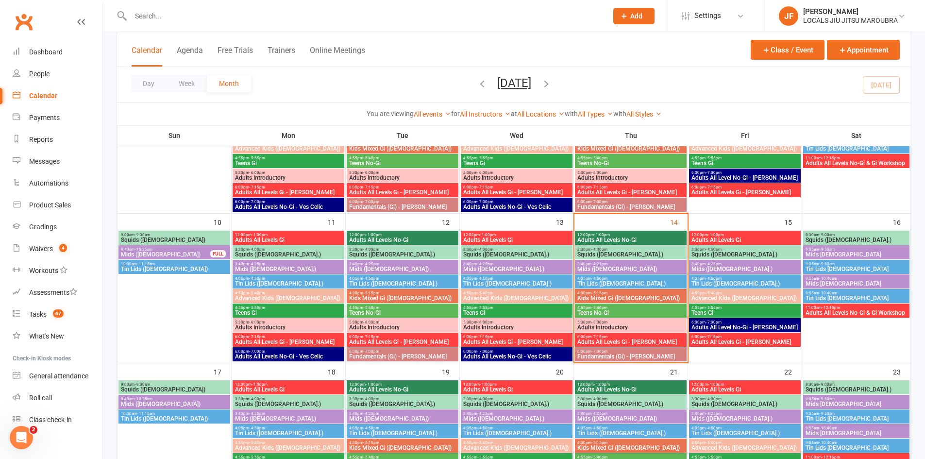
click at [457, 284] on span "Tin Lids ([DEMOGRAPHIC_DATA].)" at bounding box center [517, 284] width 108 height 6
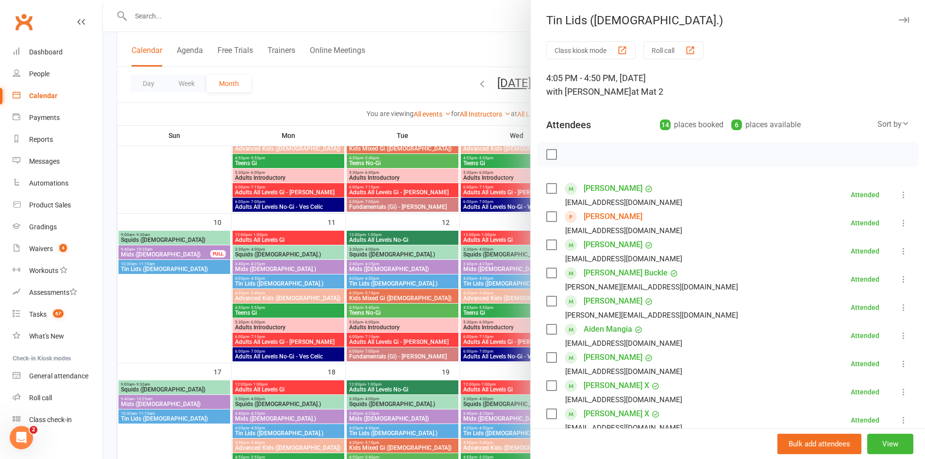
click at [180, 98] on div at bounding box center [514, 229] width 822 height 459
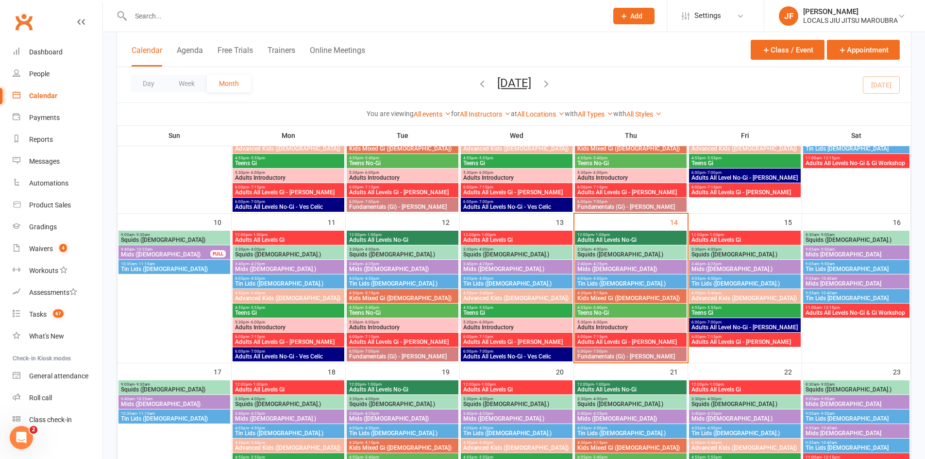
click at [457, 319] on div "5:30pm - 6:00pm Adults Introductory" at bounding box center [631, 325] width 112 height 14
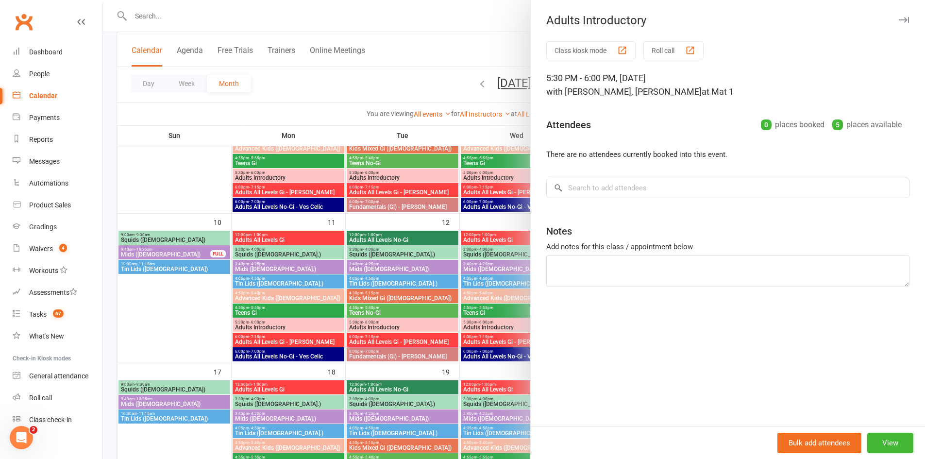
click at [165, 188] on div at bounding box center [514, 229] width 822 height 459
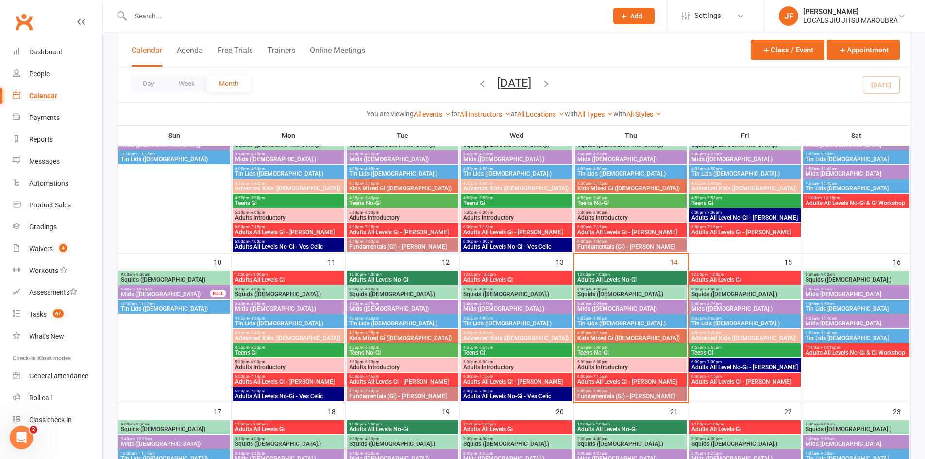
scroll to position [243, 0]
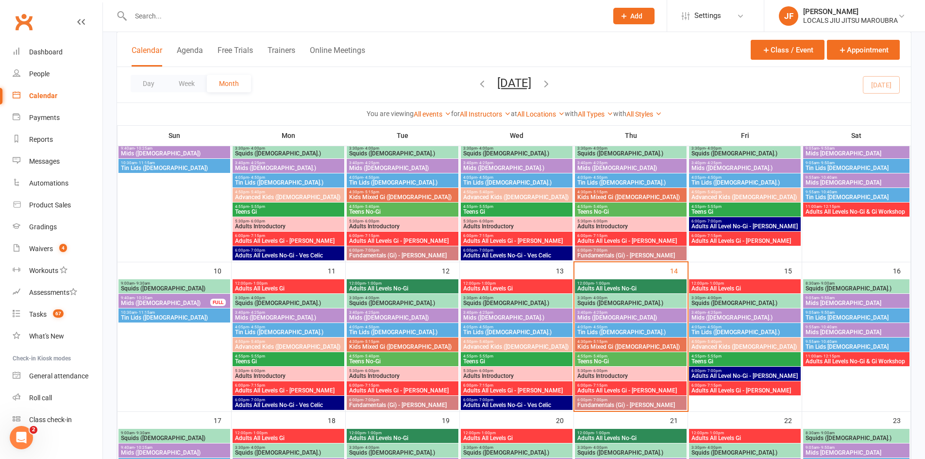
click at [457, 296] on span "3:30pm - 4:00pm" at bounding box center [631, 298] width 108 height 4
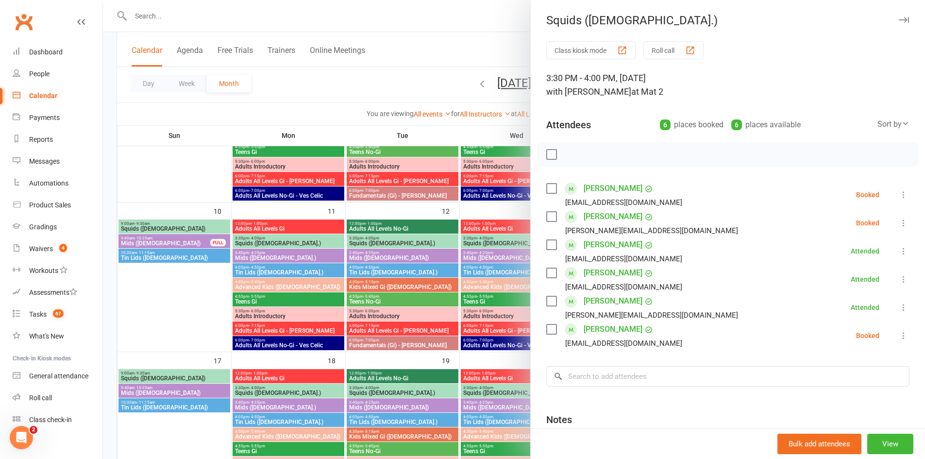
scroll to position [340, 0]
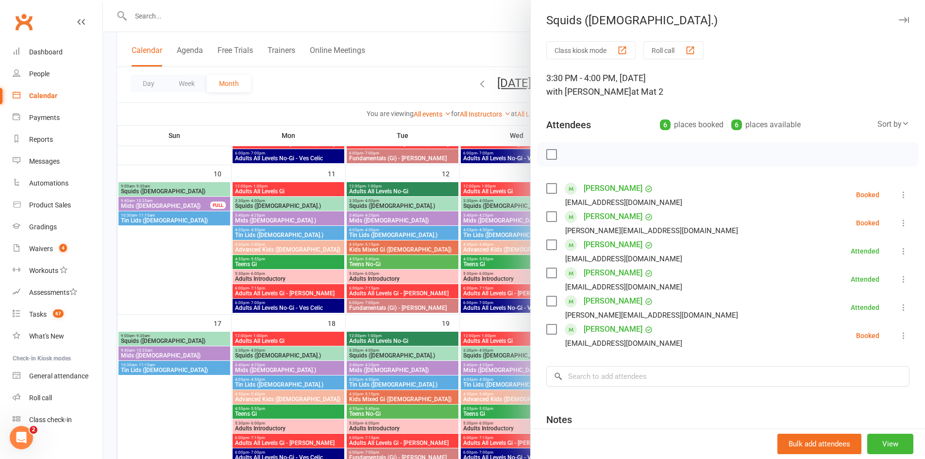
click at [457, 297] on div at bounding box center [514, 229] width 822 height 459
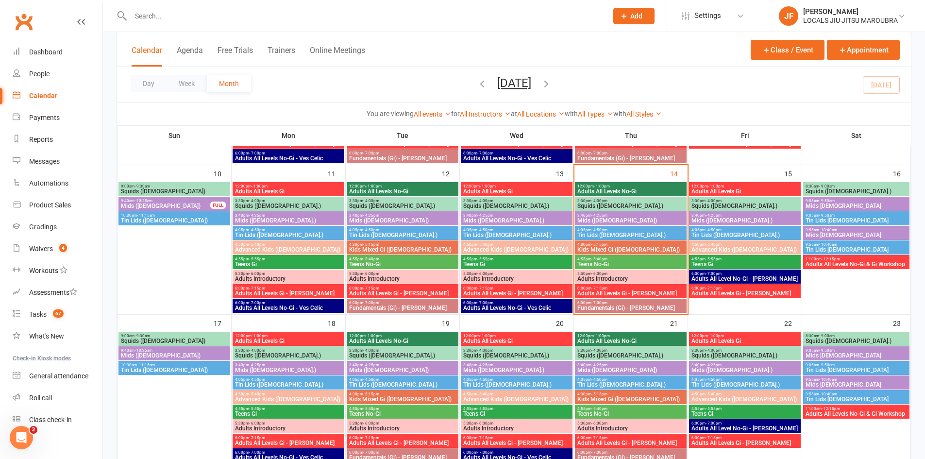
click at [457, 295] on span "Adults All Levels Gi - [PERSON_NAME]" at bounding box center [517, 293] width 108 height 6
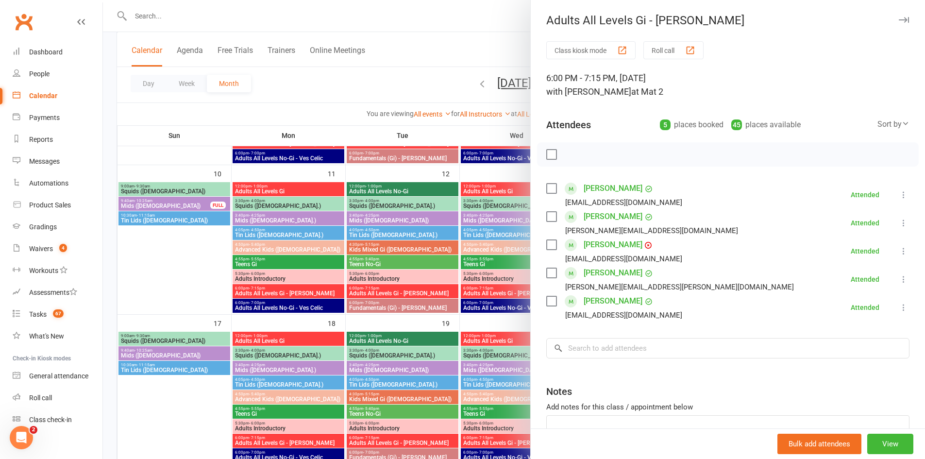
click at [152, 282] on div at bounding box center [514, 229] width 822 height 459
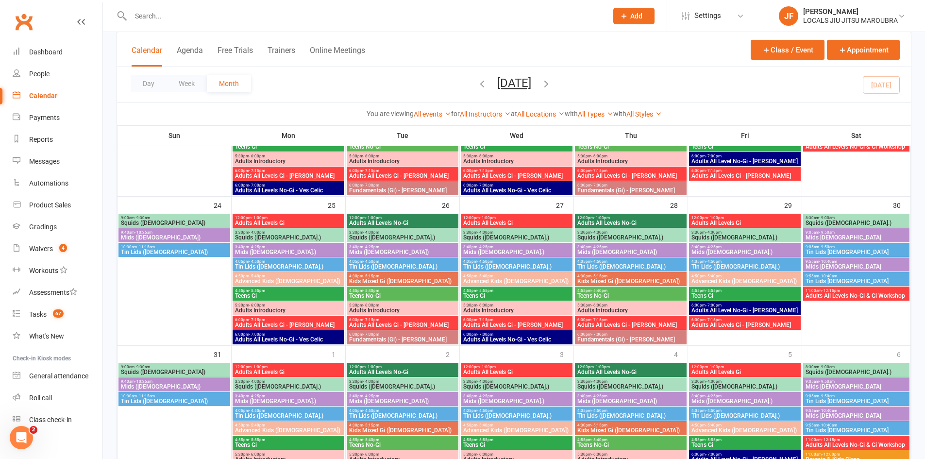
scroll to position [671, 0]
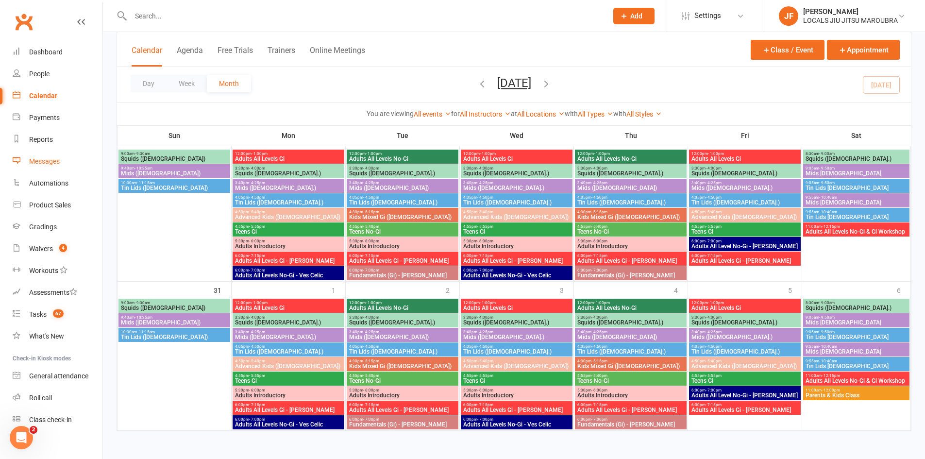
click at [42, 155] on link "Messages" at bounding box center [58, 162] width 90 height 22
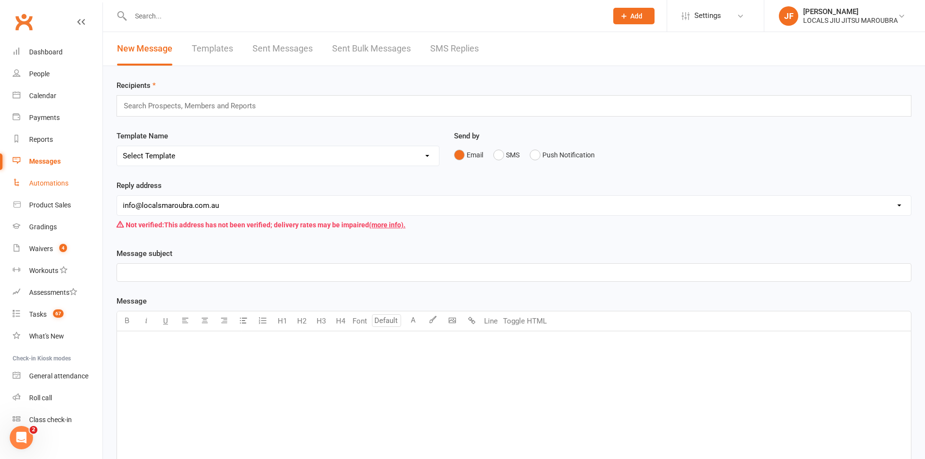
click at [44, 184] on div "Automations" at bounding box center [48, 183] width 39 height 8
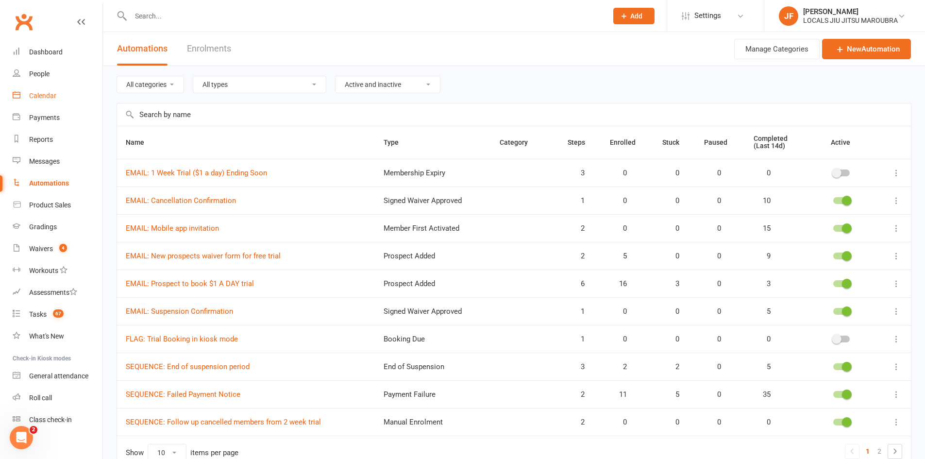
click at [30, 97] on div "Calendar" at bounding box center [42, 96] width 27 height 8
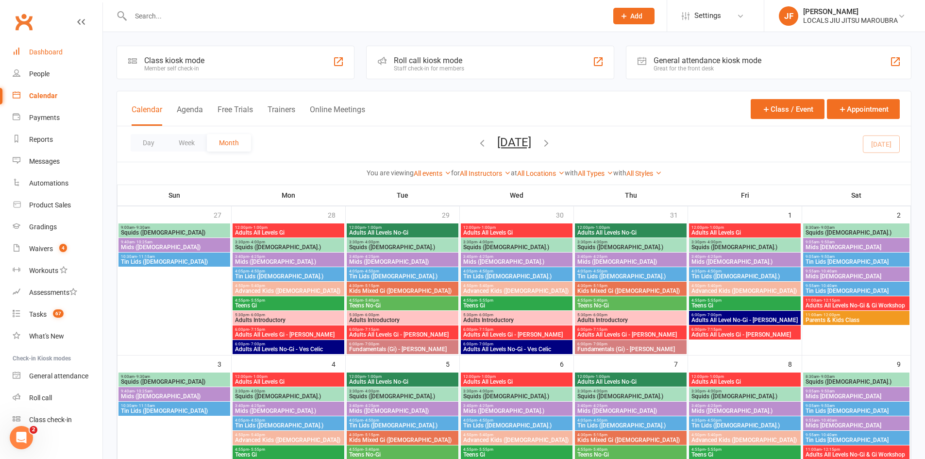
click at [41, 54] on div "Dashboard" at bounding box center [46, 52] width 34 height 8
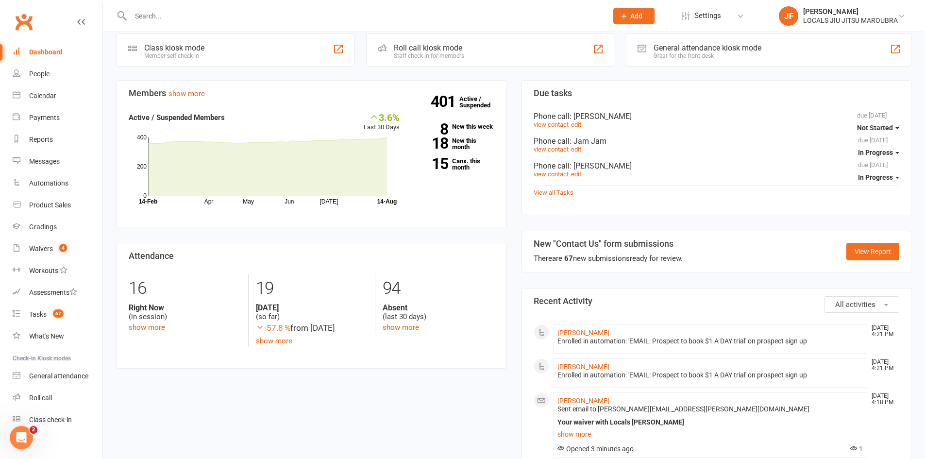
scroll to position [243, 0]
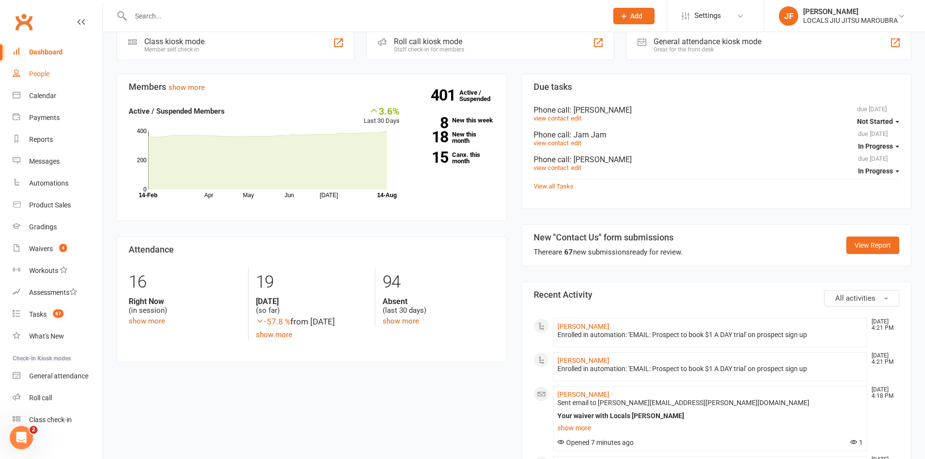
click at [35, 76] on div "People" at bounding box center [39, 74] width 20 height 8
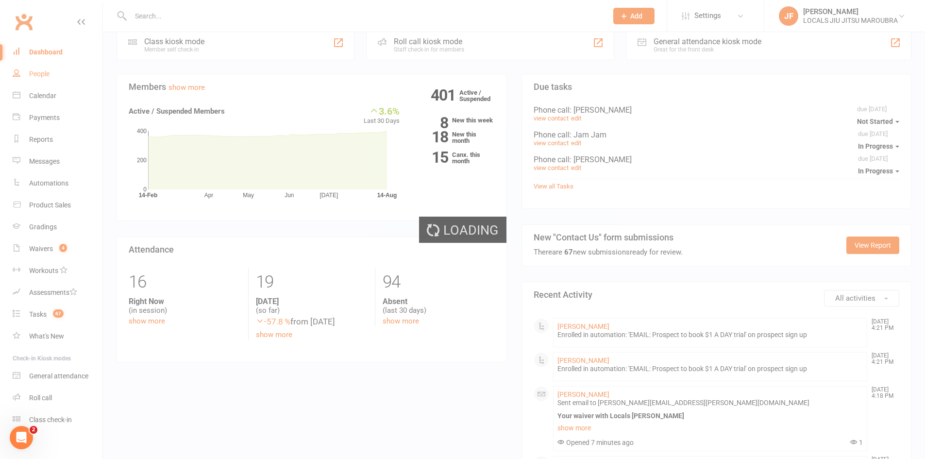
select select "25"
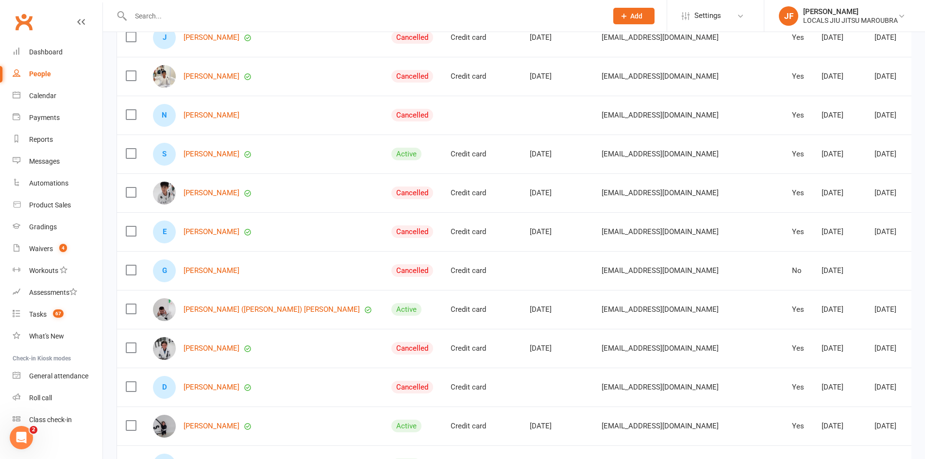
scroll to position [388, 0]
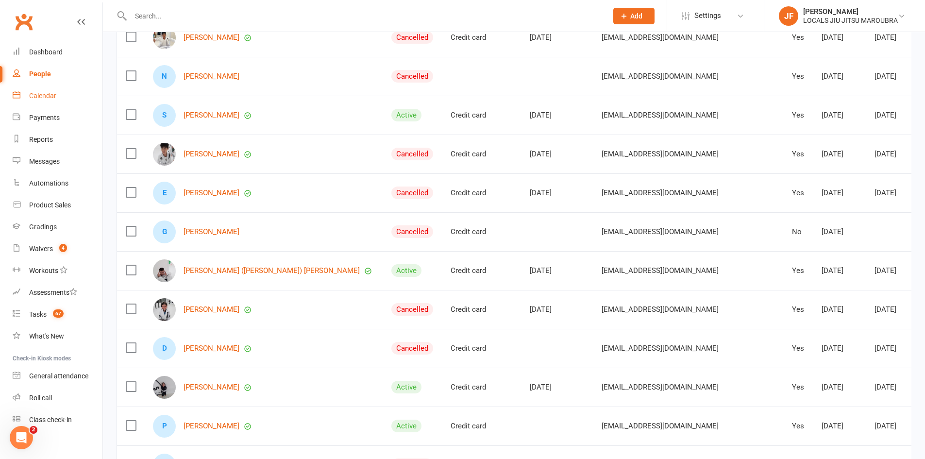
click at [46, 104] on link "Calendar" at bounding box center [58, 96] width 90 height 22
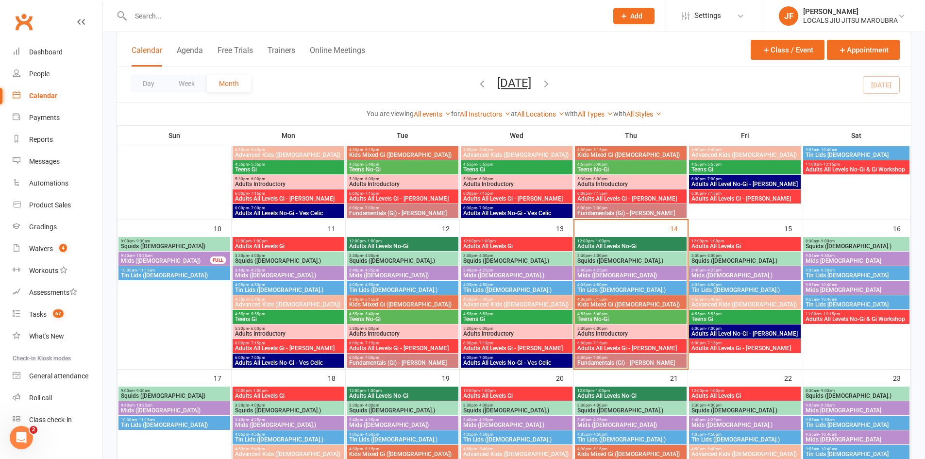
scroll to position [291, 0]
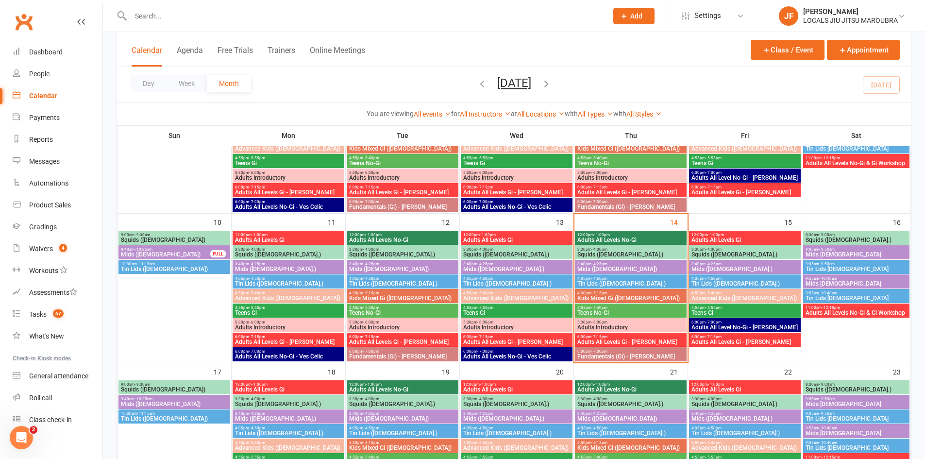
click at [457, 282] on span "Tin Lids ([DEMOGRAPHIC_DATA].)" at bounding box center [517, 284] width 108 height 6
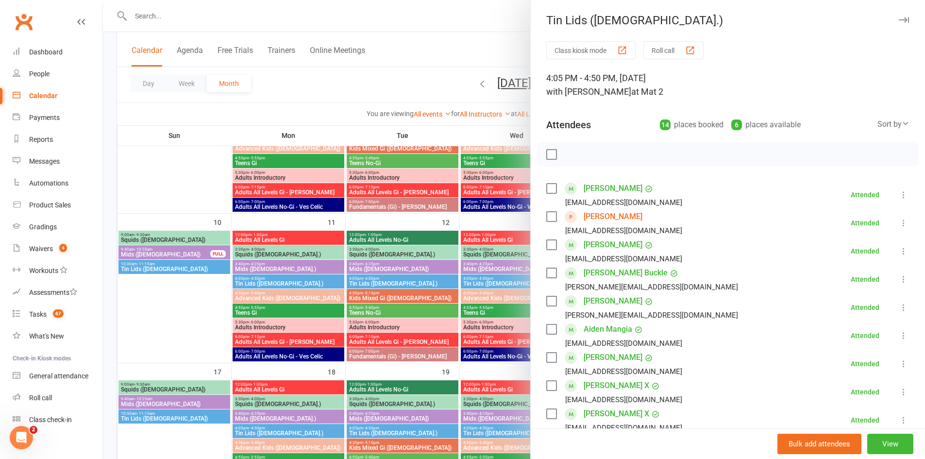
click at [457, 267] on div at bounding box center [514, 229] width 822 height 459
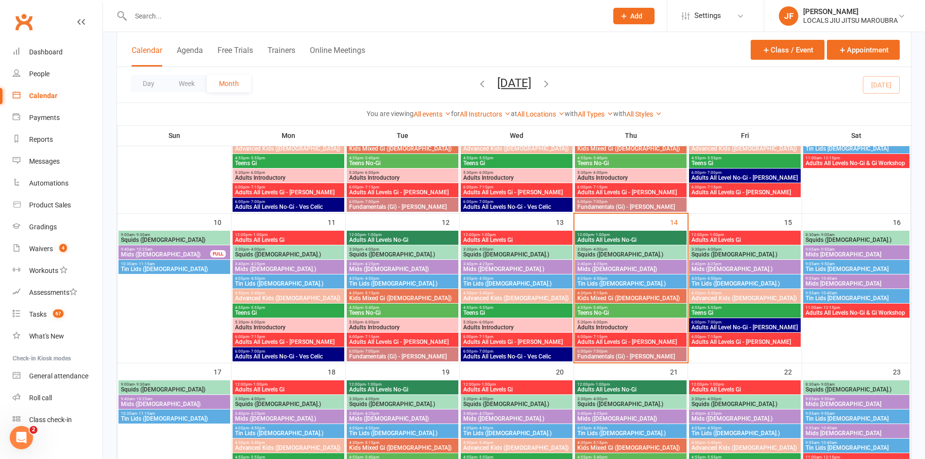
click at [457, 267] on span "Mids ([DEMOGRAPHIC_DATA].)" at bounding box center [517, 269] width 108 height 6
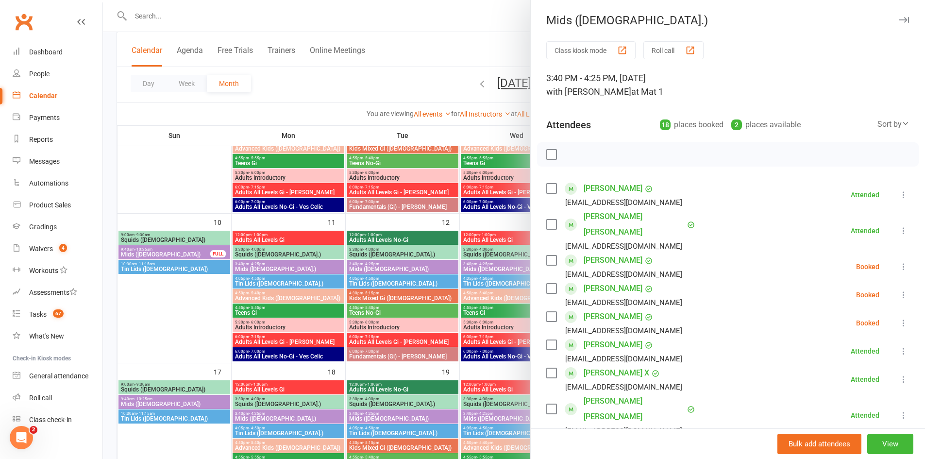
click at [436, 266] on div at bounding box center [514, 229] width 822 height 459
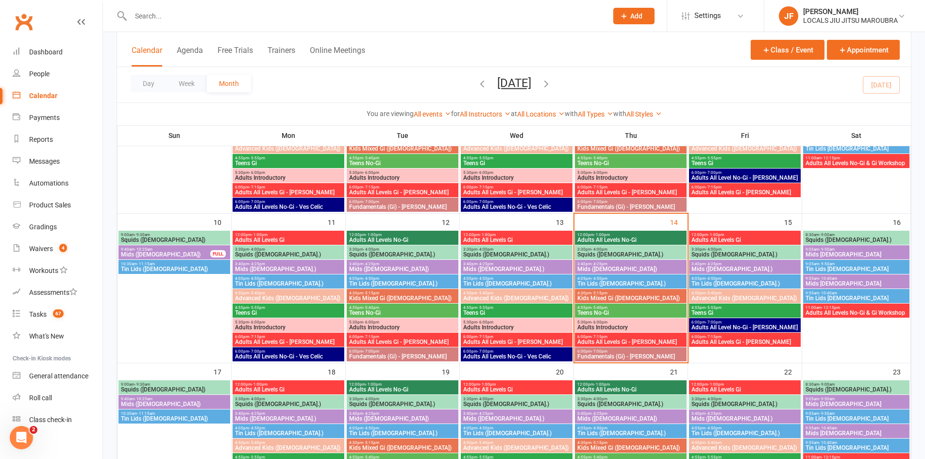
click at [436, 266] on span "Mids ([DEMOGRAPHIC_DATA])" at bounding box center [403, 269] width 108 height 6
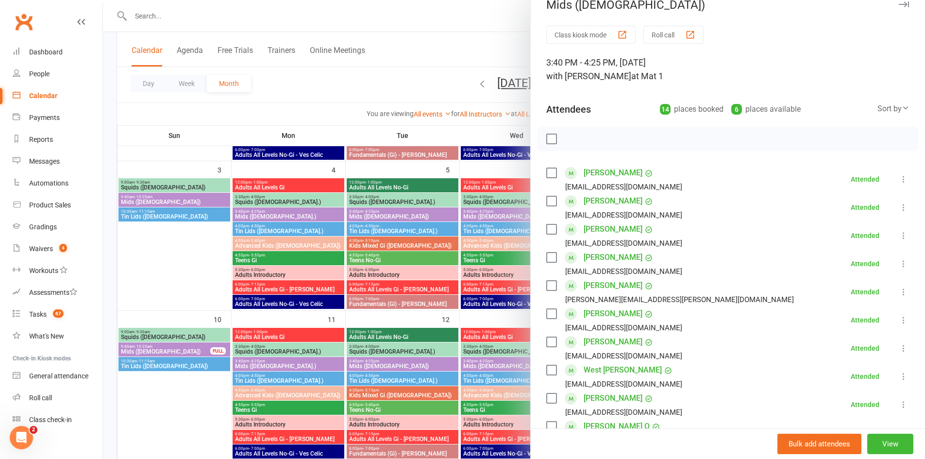
scroll to position [49, 0]
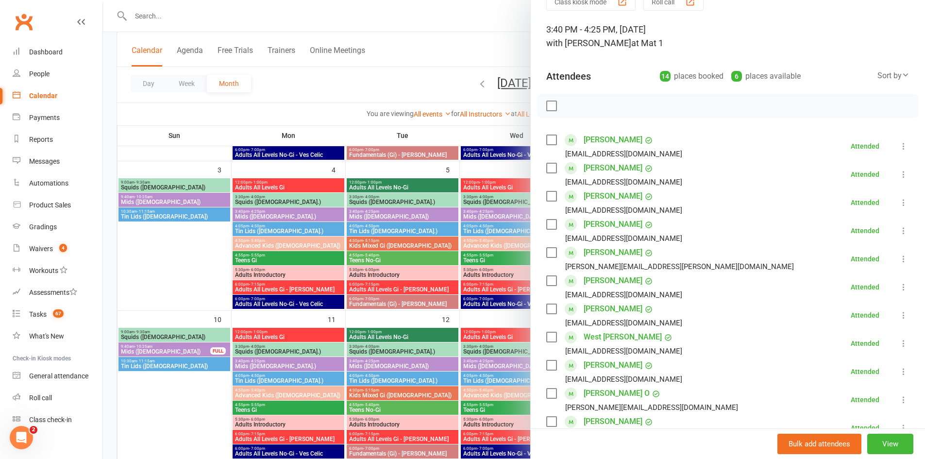
click at [437, 336] on div at bounding box center [514, 229] width 822 height 459
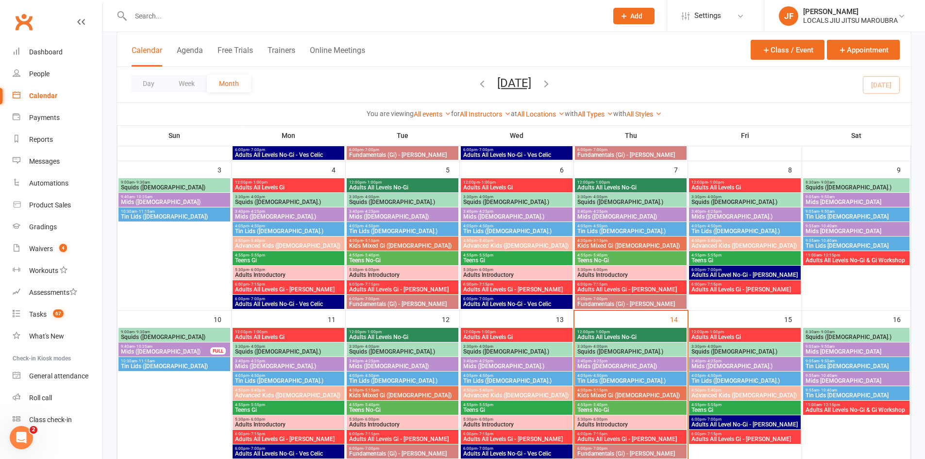
click at [333, 350] on span "Squids ([DEMOGRAPHIC_DATA].)" at bounding box center [289, 352] width 108 height 6
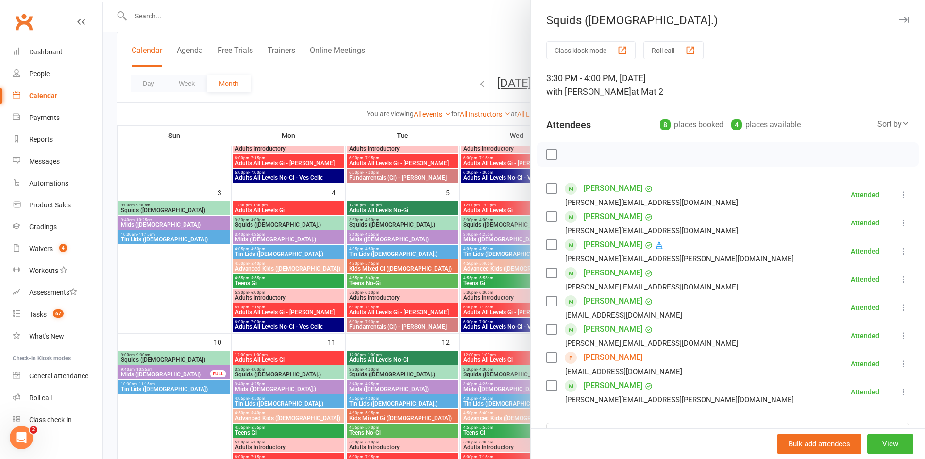
scroll to position [243, 0]
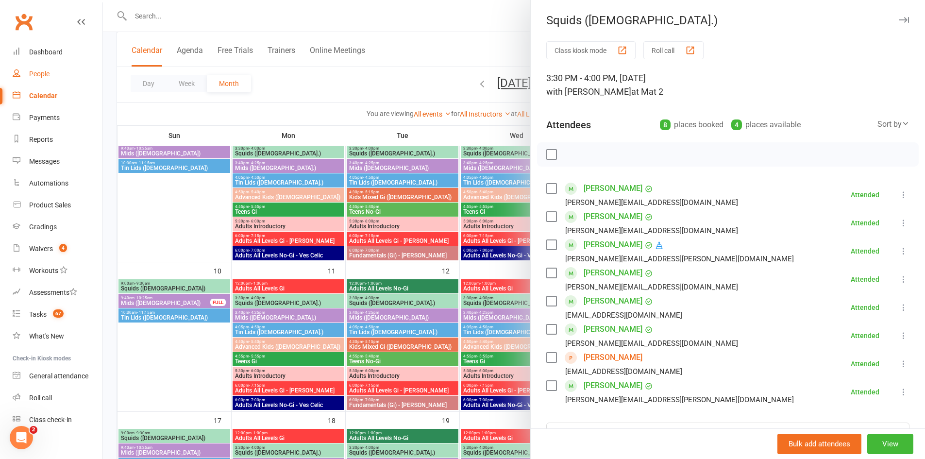
click at [44, 79] on link "People" at bounding box center [58, 74] width 90 height 22
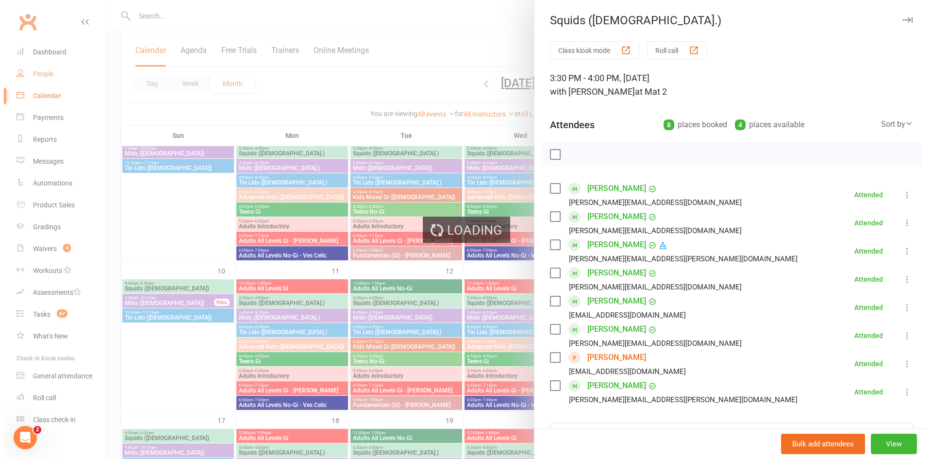
select select "25"
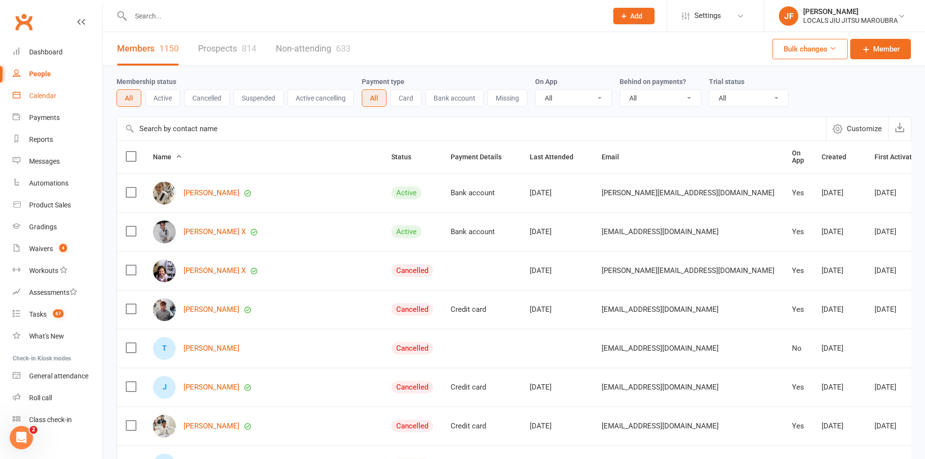
click at [50, 88] on link "Calendar" at bounding box center [58, 96] width 90 height 22
